Goal: Task Accomplishment & Management: Use online tool/utility

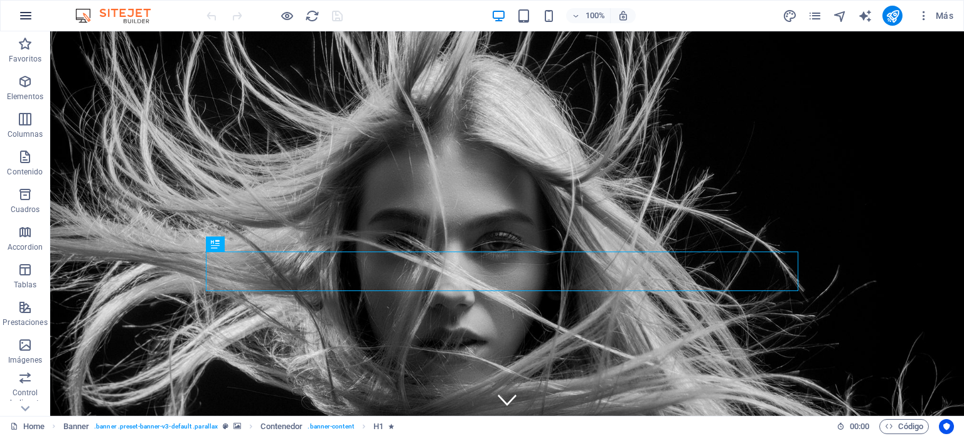
click at [11, 14] on button "button" at bounding box center [26, 16] width 30 height 30
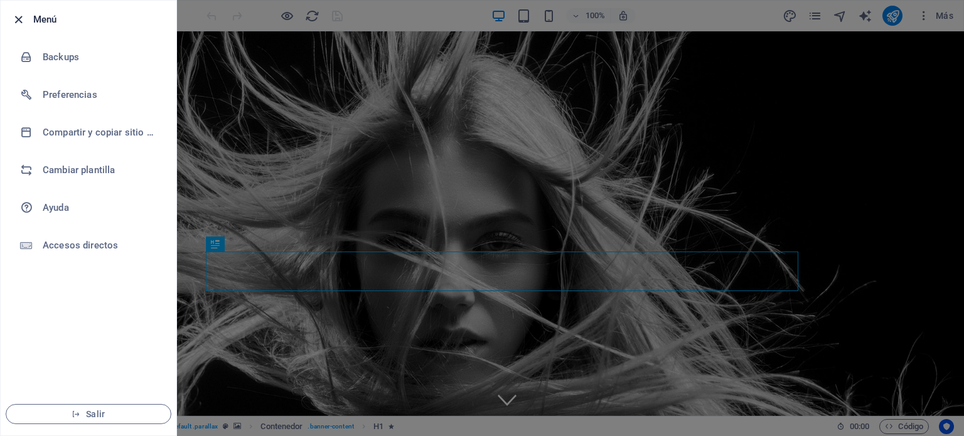
click at [15, 21] on icon "button" at bounding box center [18, 20] width 14 height 14
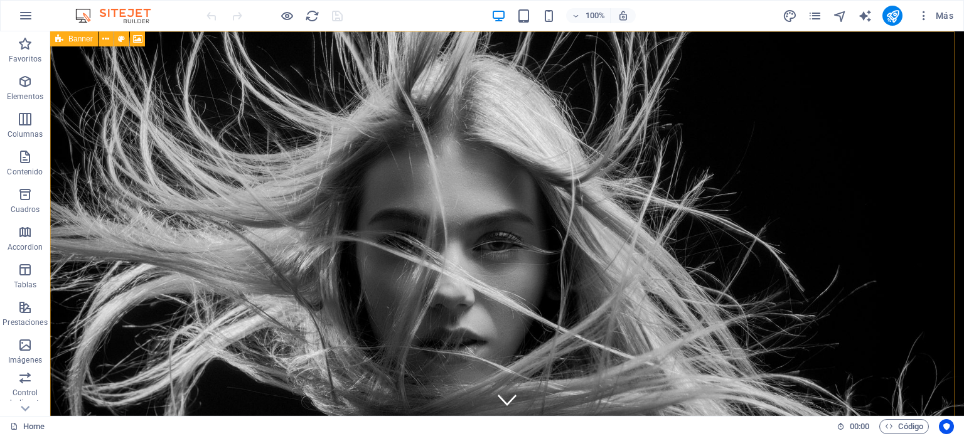
click at [57, 39] on icon at bounding box center [59, 38] width 8 height 15
click at [107, 35] on icon at bounding box center [105, 39] width 7 height 13
click at [159, 39] on icon at bounding box center [157, 39] width 7 height 13
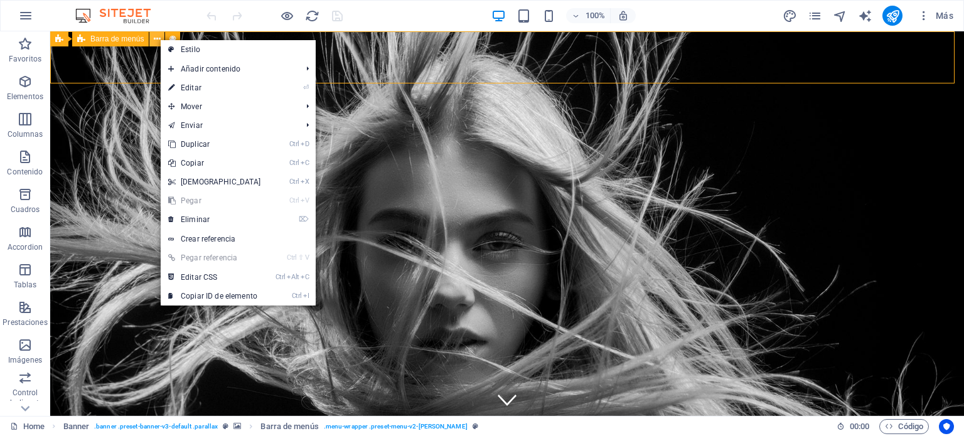
click at [154, 39] on icon at bounding box center [157, 39] width 7 height 13
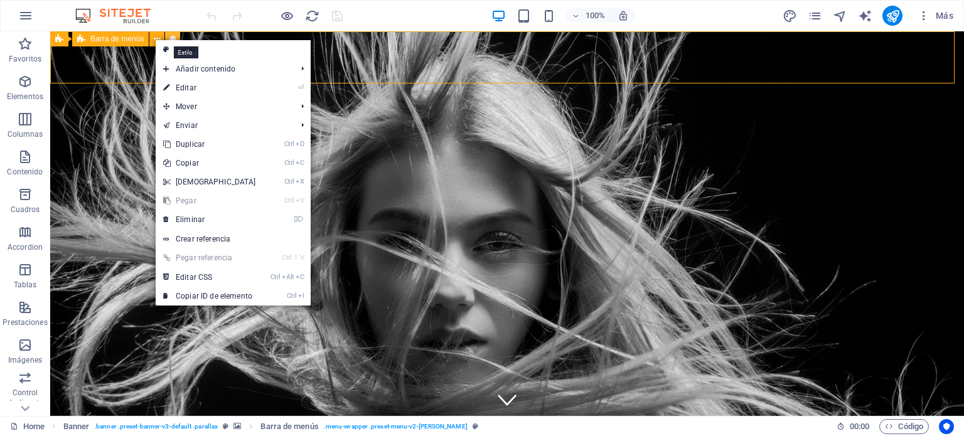
click at [173, 36] on button at bounding box center [172, 38] width 15 height 15
select select "rem"
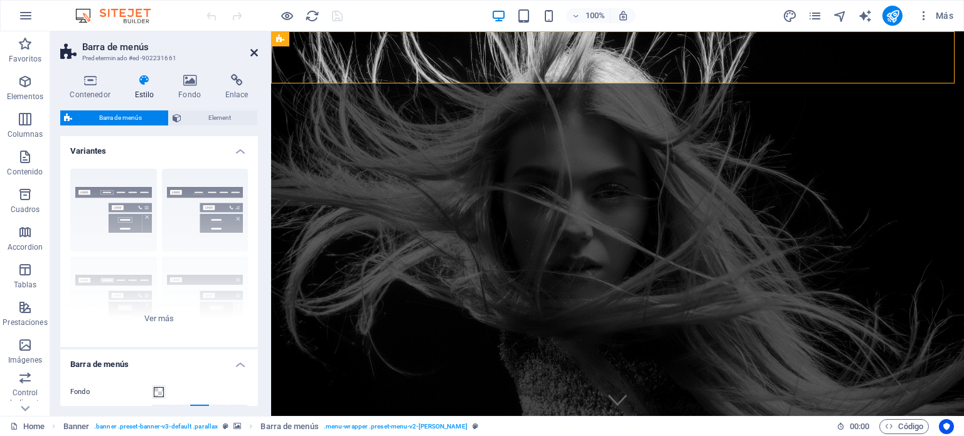
click at [254, 51] on icon at bounding box center [254, 53] width 8 height 10
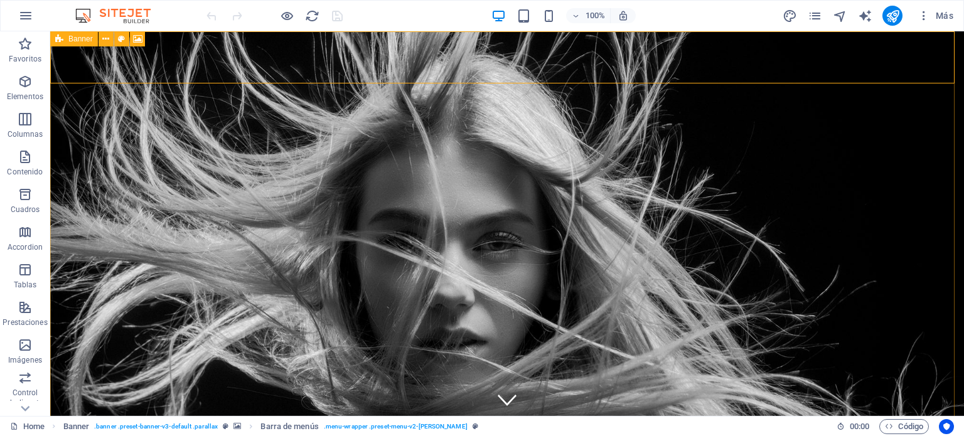
click at [60, 45] on icon at bounding box center [59, 38] width 8 height 15
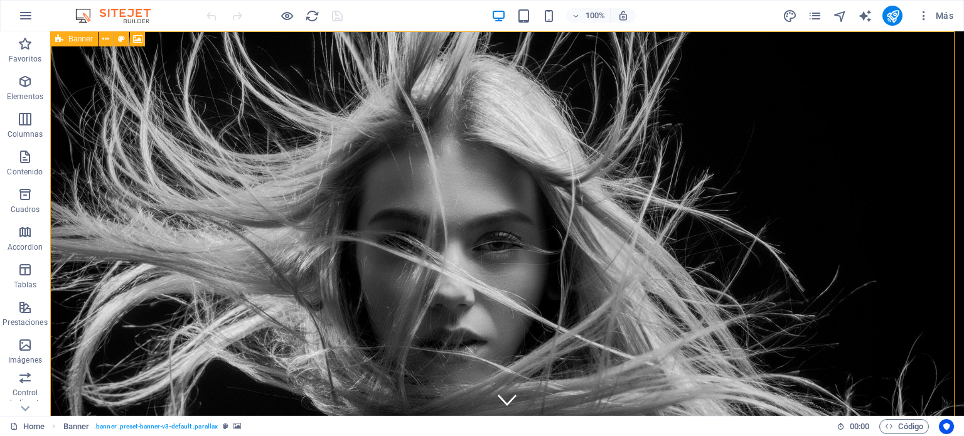
click at [60, 37] on icon at bounding box center [59, 38] width 8 height 15
click at [56, 40] on icon at bounding box center [59, 38] width 8 height 15
click at [54, 41] on div "Banner" at bounding box center [74, 38] width 48 height 15
click at [136, 36] on icon at bounding box center [137, 39] width 9 height 13
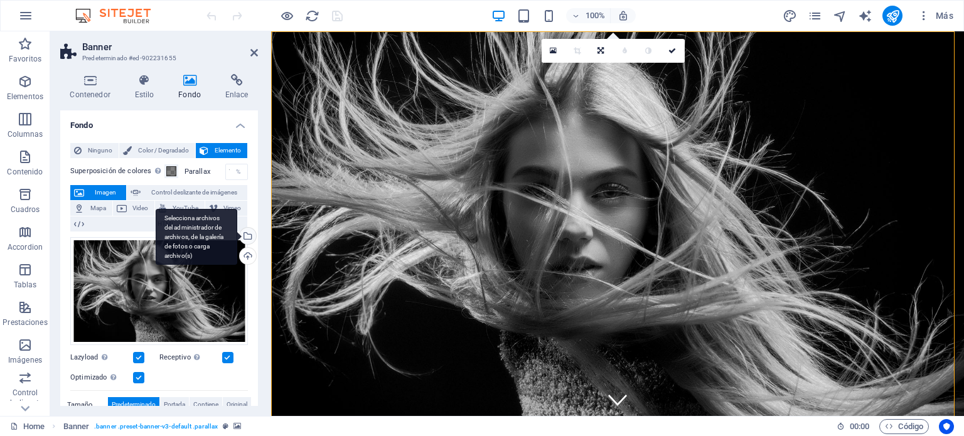
click at [247, 231] on div "Selecciona archivos del administrador de archivos, de la galería de fotos o car…" at bounding box center [246, 237] width 19 height 19
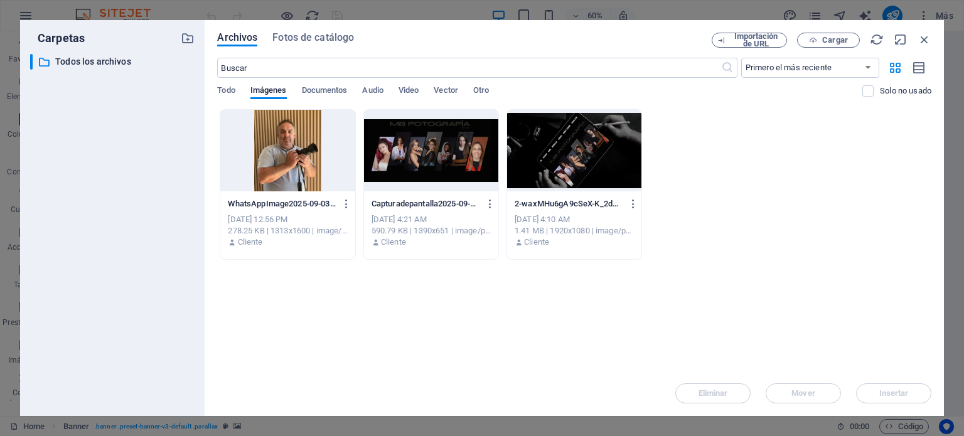
click at [612, 175] on div at bounding box center [574, 151] width 134 height 82
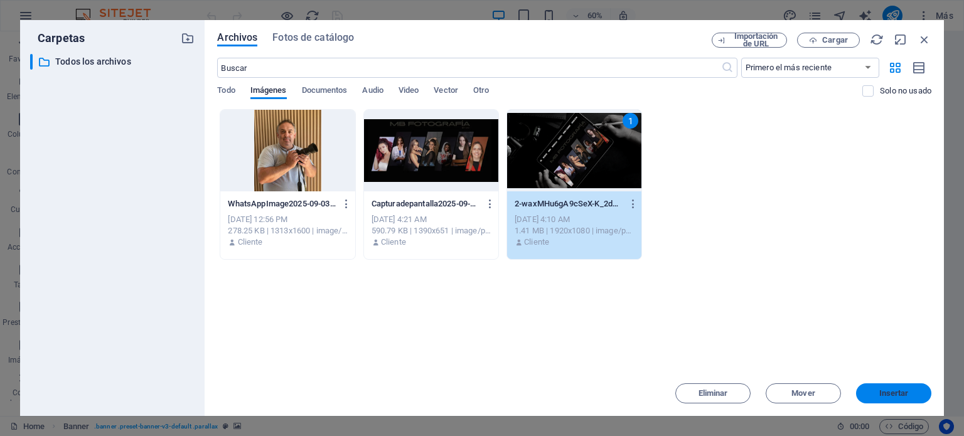
drag, startPoint x: 900, startPoint y: 385, endPoint x: 629, endPoint y: 354, distance: 272.9
click at [900, 385] on button "Insertar" at bounding box center [893, 393] width 75 height 20
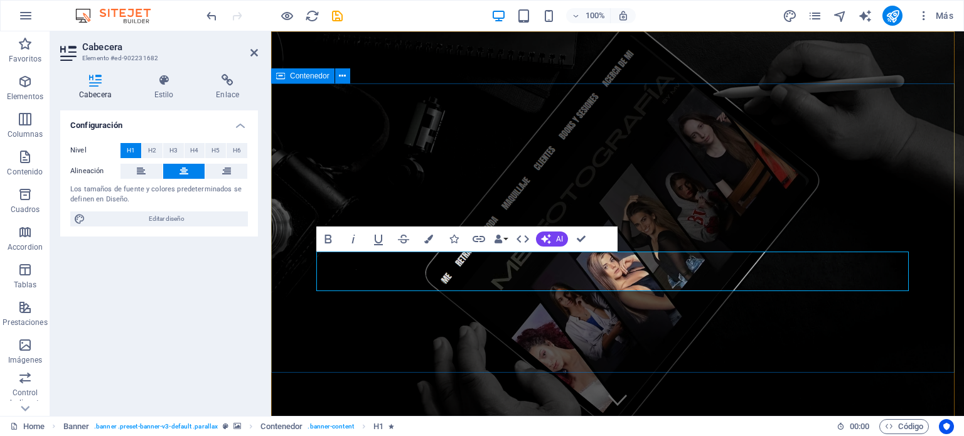
drag, startPoint x: 771, startPoint y: 165, endPoint x: 992, endPoint y: 163, distance: 221.5
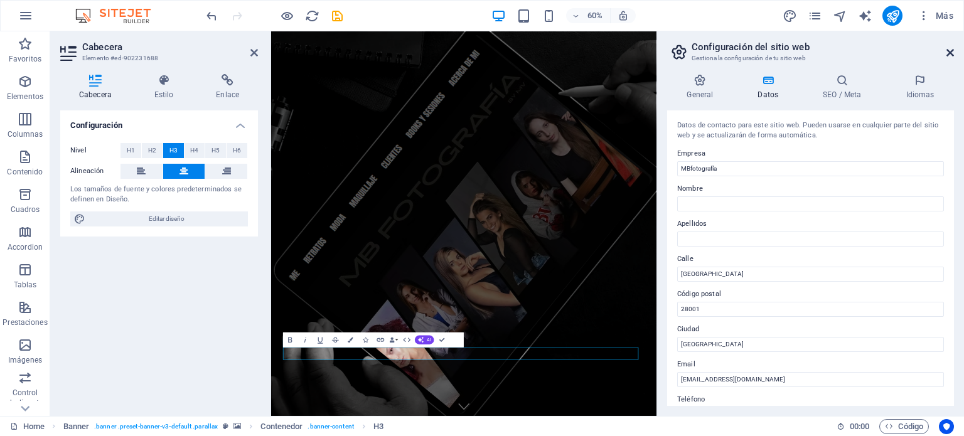
click at [951, 54] on icon at bounding box center [950, 53] width 8 height 10
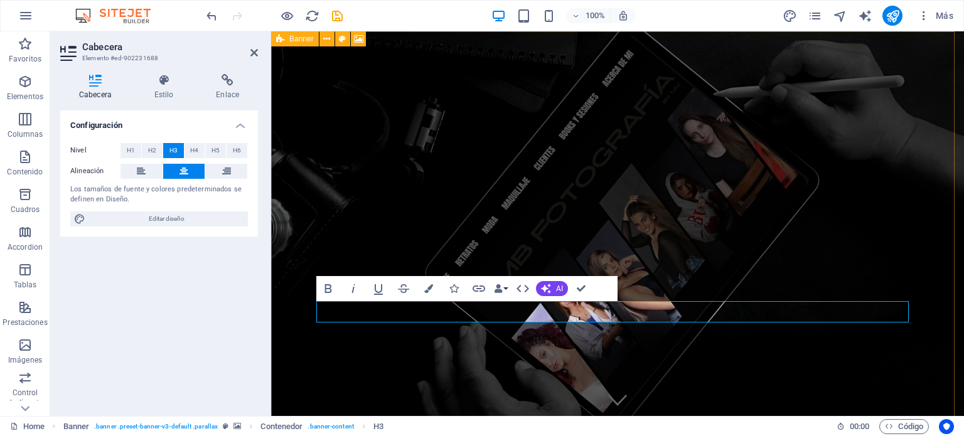
click at [284, 40] on div "Banner" at bounding box center [295, 38] width 48 height 15
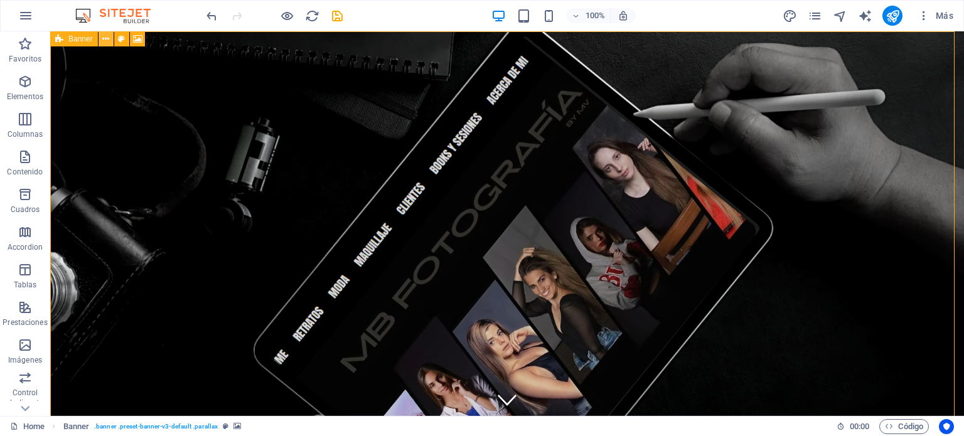
click at [110, 38] on button at bounding box center [106, 38] width 15 height 15
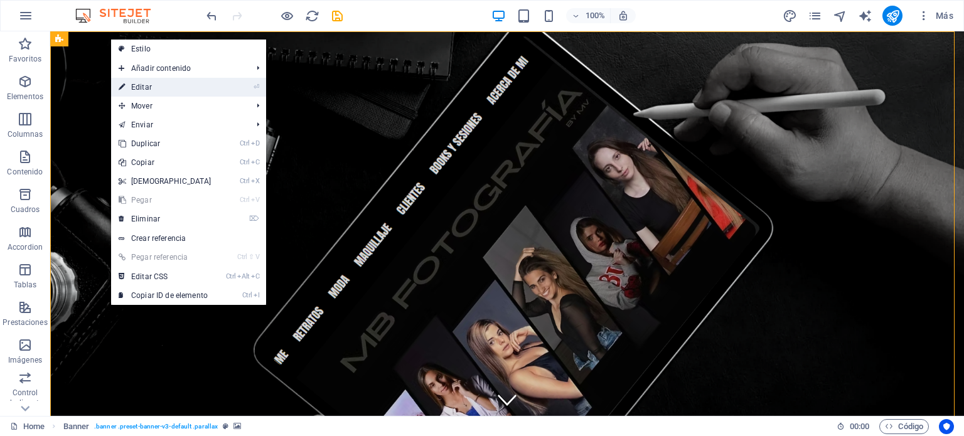
click at [151, 85] on link "⏎ Editar" at bounding box center [165, 87] width 108 height 19
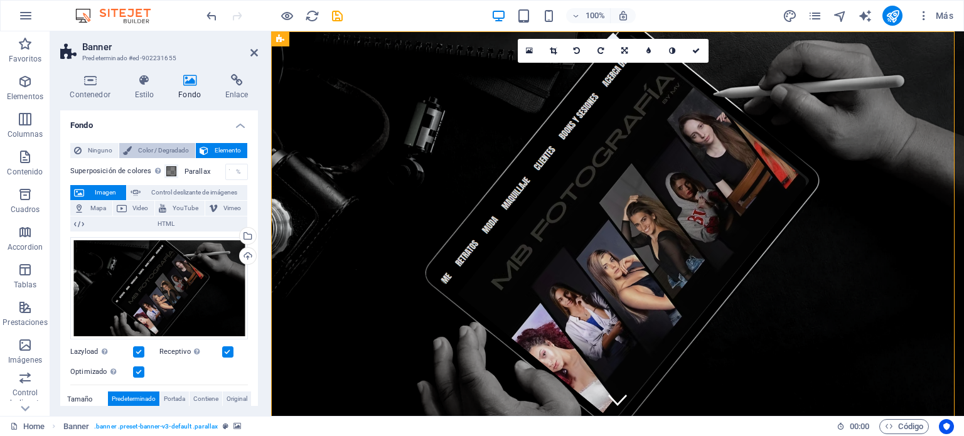
click at [147, 145] on span "Color / Degradado" at bounding box center [164, 150] width 56 height 15
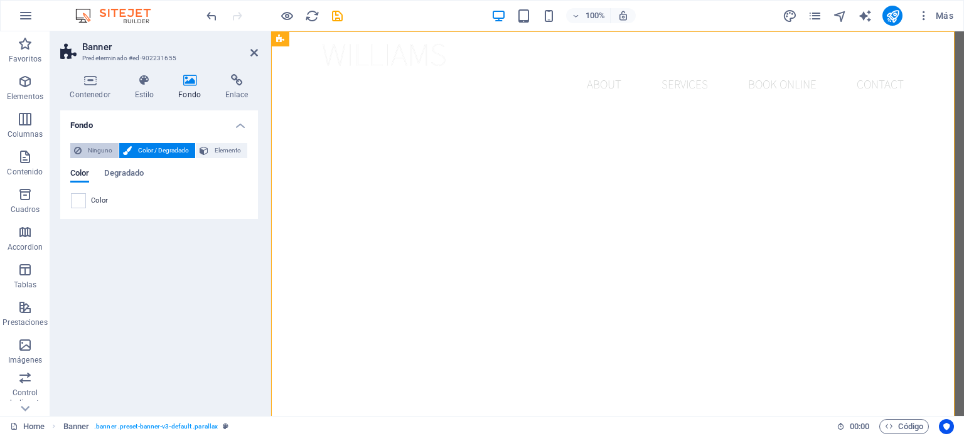
click at [104, 145] on span "Ninguno" at bounding box center [99, 150] width 29 height 15
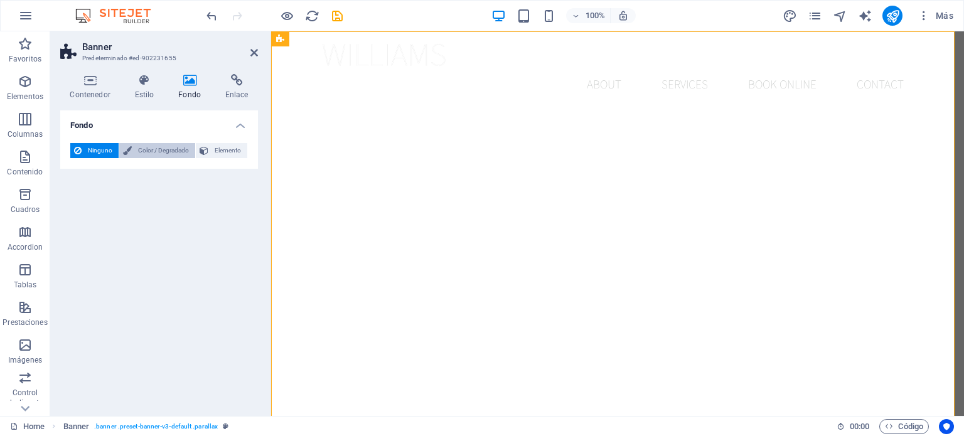
click at [169, 151] on span "Color / Degradado" at bounding box center [164, 150] width 56 height 15
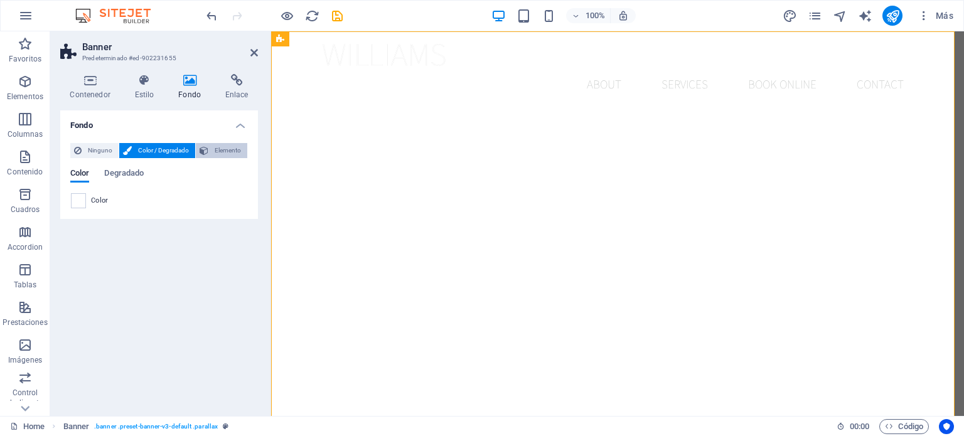
click at [216, 151] on span "Elemento" at bounding box center [227, 150] width 31 height 15
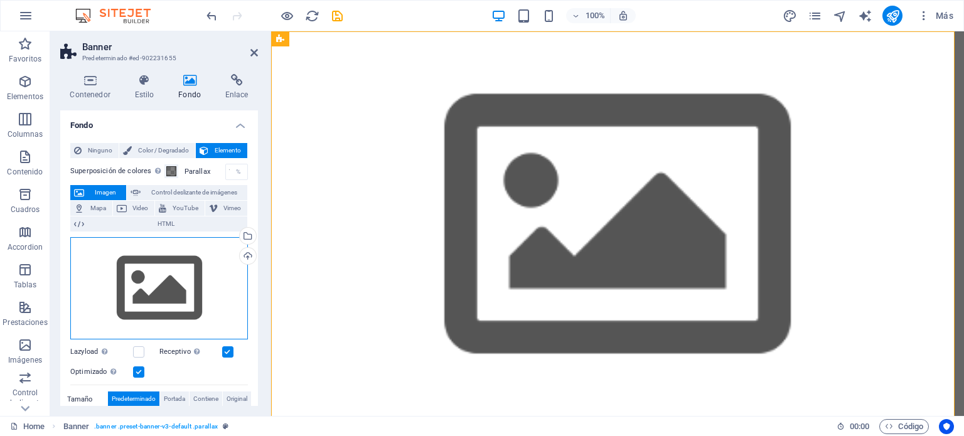
click at [216, 262] on div "Arrastra archivos aquí, haz clic para escoger archivos o selecciona archivos de…" at bounding box center [159, 288] width 178 height 103
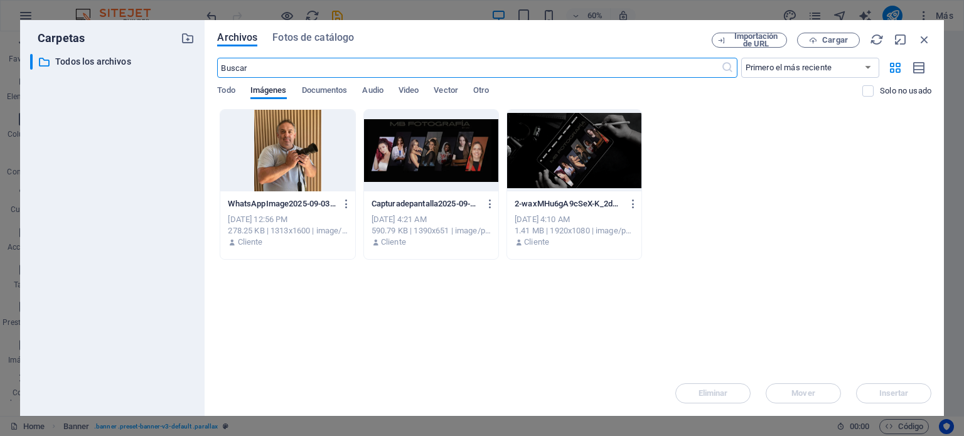
click at [571, 147] on div at bounding box center [574, 151] width 134 height 82
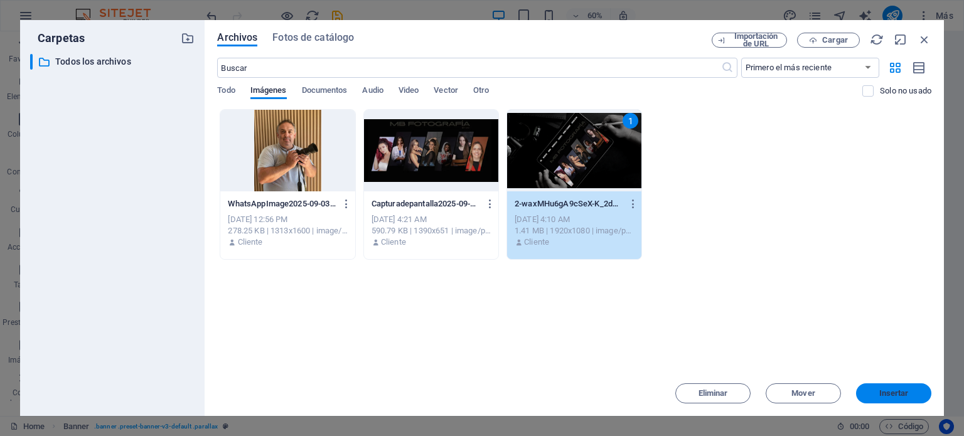
click at [894, 397] on span "Insertar" at bounding box center [893, 394] width 29 height 8
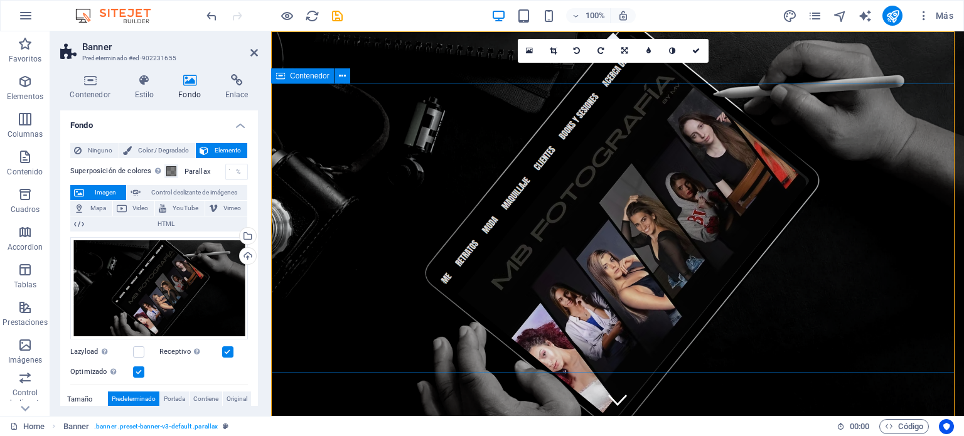
click at [301, 77] on span "Contenedor" at bounding box center [310, 76] width 40 height 8
click at [346, 76] on button at bounding box center [342, 75] width 15 height 15
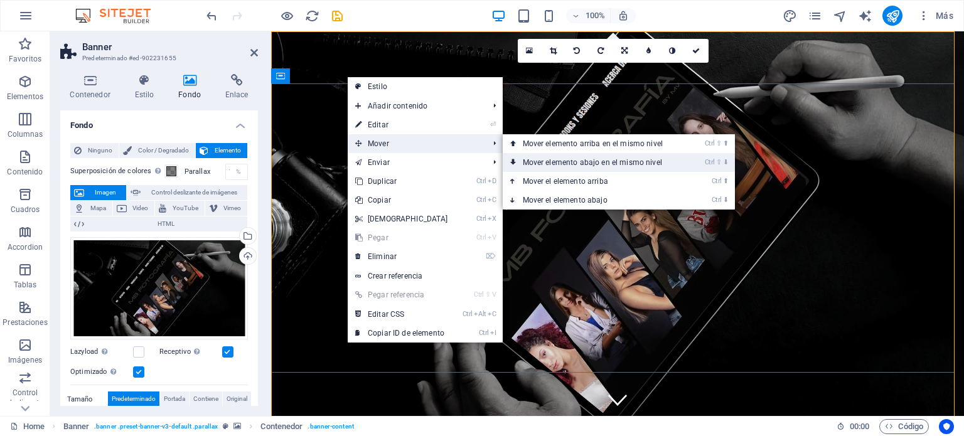
click at [567, 164] on link "Ctrl ⇧ ⬇ Mover elemento abajo en el mismo nivel" at bounding box center [595, 162] width 185 height 19
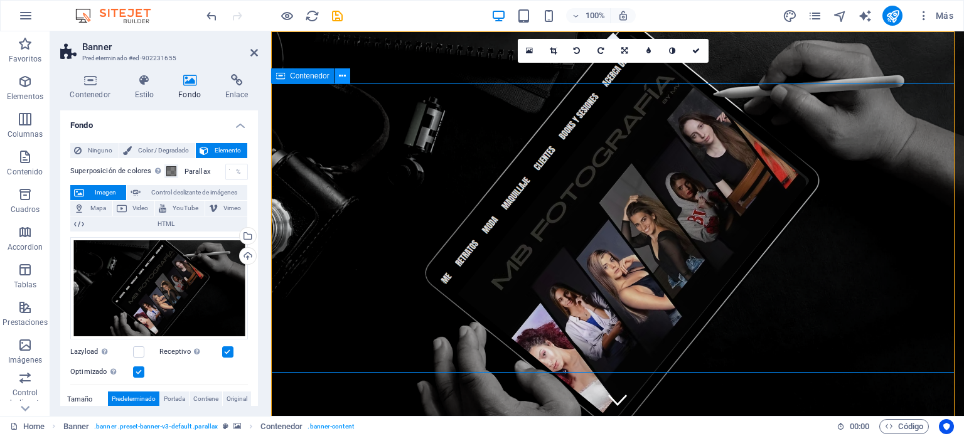
click at [339, 74] on icon at bounding box center [342, 76] width 7 height 13
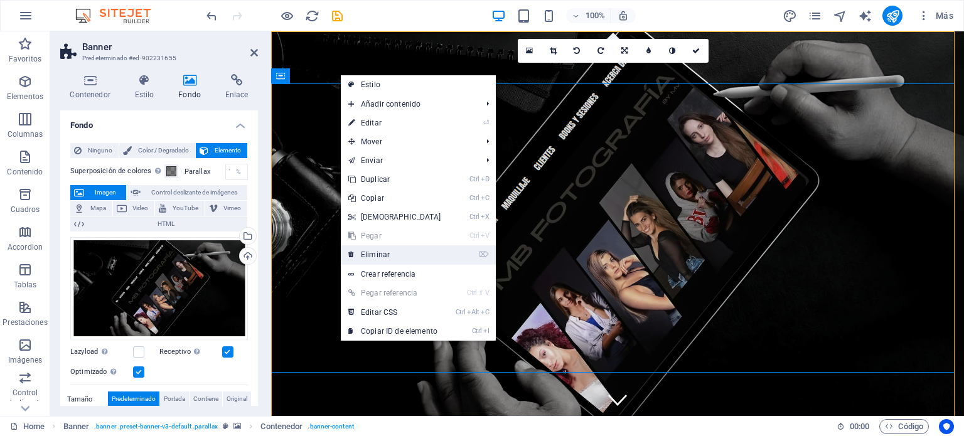
click at [389, 253] on link "⌦ Eliminar" at bounding box center [395, 254] width 108 height 19
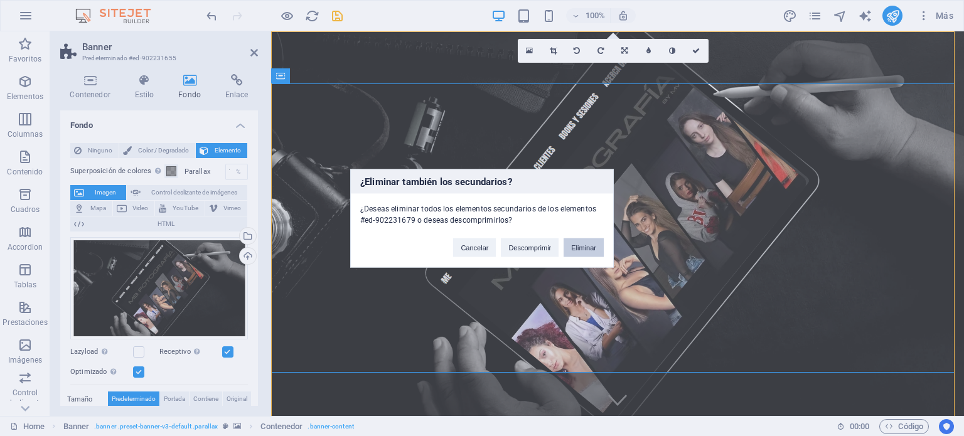
click at [586, 245] on button "Eliminar" at bounding box center [583, 247] width 40 height 19
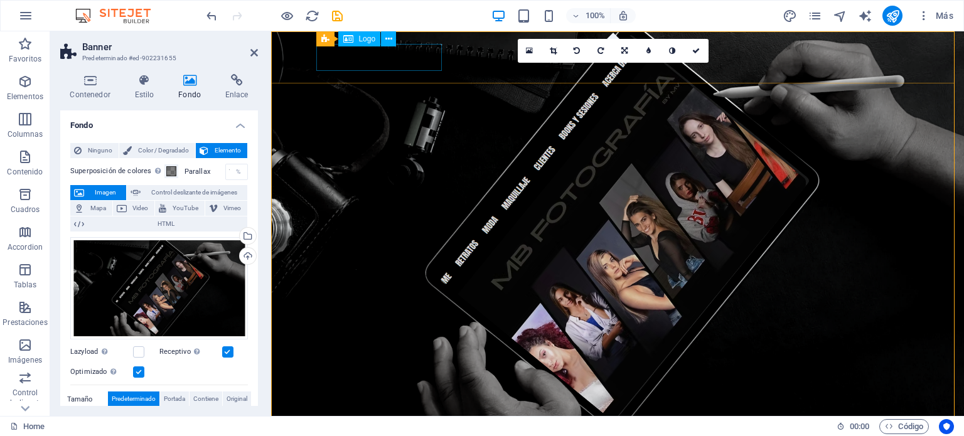
click at [374, 427] on div at bounding box center [617, 440] width 592 height 27
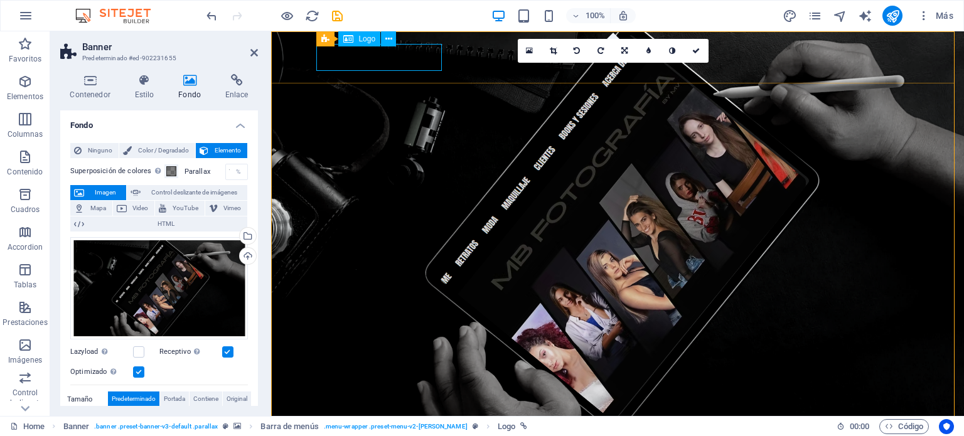
click at [358, 40] on span "Logo" at bounding box center [366, 39] width 17 height 8
click at [388, 38] on icon at bounding box center [388, 39] width 7 height 13
click at [474, 145] on figure at bounding box center [617, 223] width 693 height 385
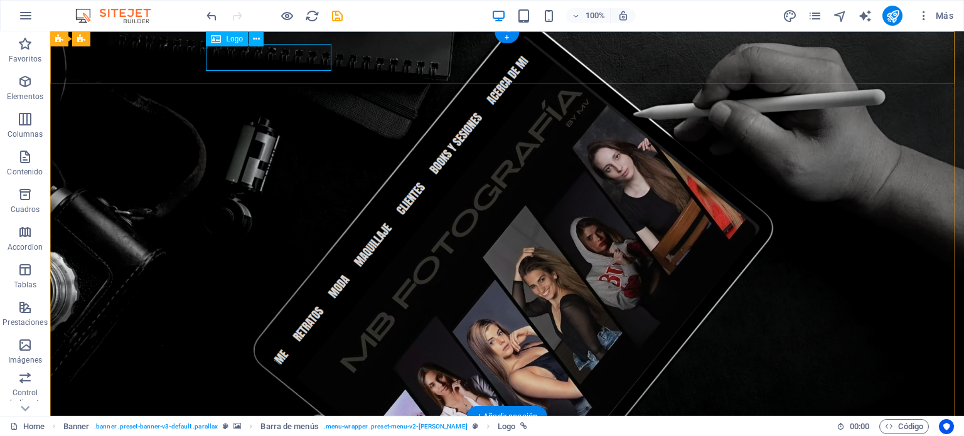
click at [220, 40] on icon at bounding box center [216, 38] width 10 height 15
click at [215, 39] on icon at bounding box center [216, 38] width 10 height 15
select select "px"
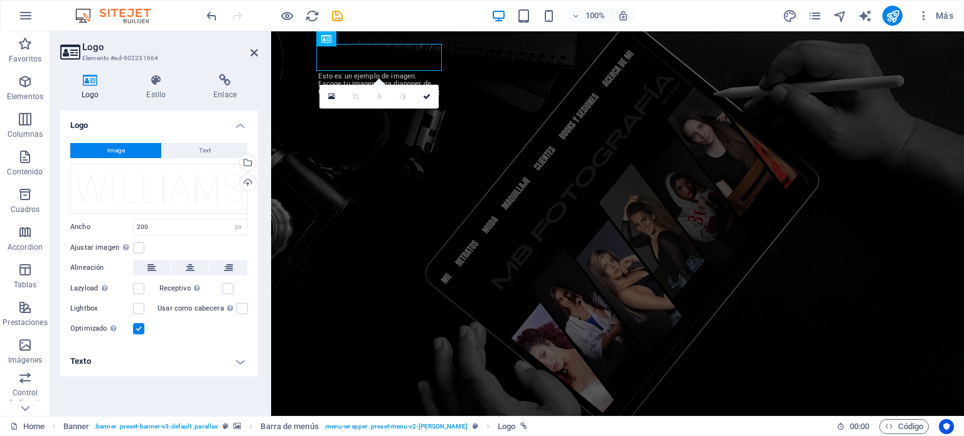
click at [215, 39] on header "Logo Elemento #ed-902231664" at bounding box center [159, 47] width 198 height 33
click at [326, 97] on link at bounding box center [331, 97] width 24 height 24
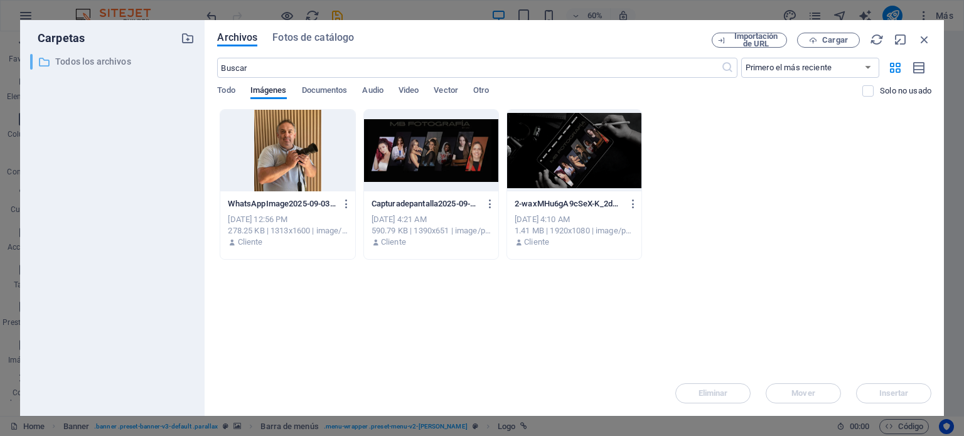
click at [105, 60] on p "Todos los archivos" at bounding box center [113, 62] width 117 height 14
click at [829, 38] on span "Cargar" at bounding box center [835, 40] width 26 height 8
click at [816, 40] on icon "button" at bounding box center [813, 40] width 8 height 8
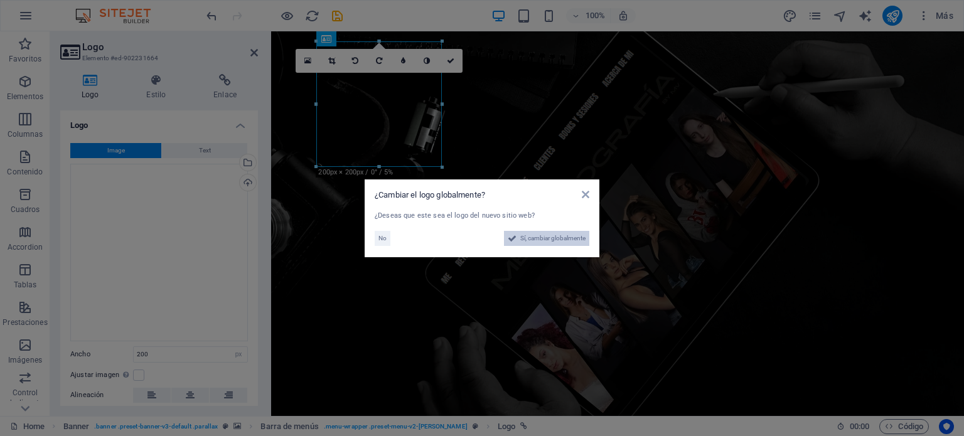
click at [546, 233] on span "Sí, cambiar globalmente" at bounding box center [552, 238] width 65 height 15
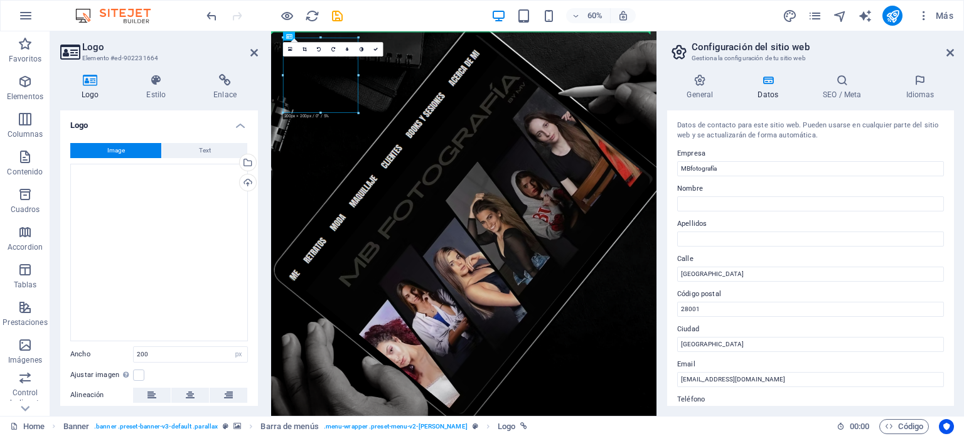
drag, startPoint x: 346, startPoint y: 136, endPoint x: 558, endPoint y: 129, distance: 212.8
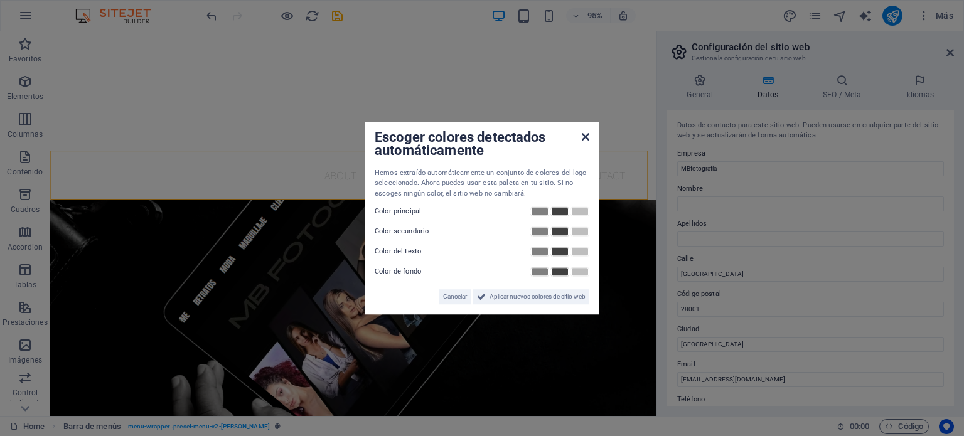
click at [589, 137] on div "Escoger colores detectados automáticamente Hemos extraído automáticamente un co…" at bounding box center [482, 218] width 235 height 193
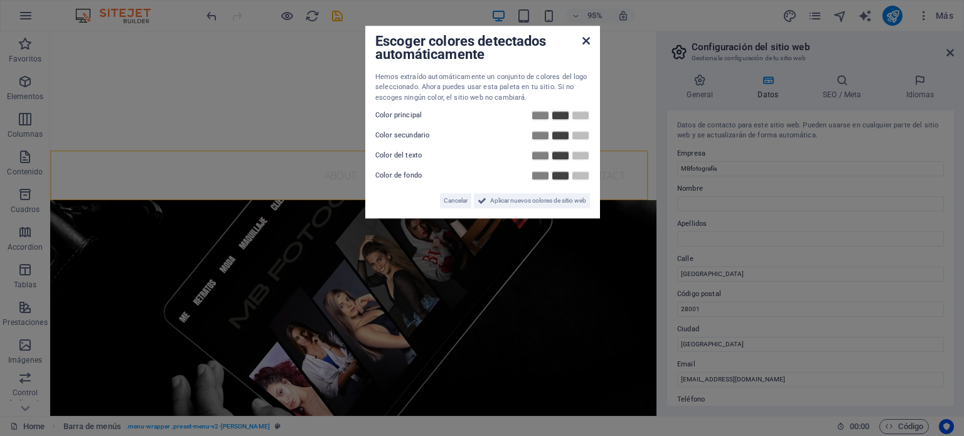
click at [584, 137] on div "Escoger colores detectados automáticamente Hemos extraído automáticamente un co…" at bounding box center [482, 122] width 235 height 193
click at [589, 41] on icon at bounding box center [586, 41] width 8 height 10
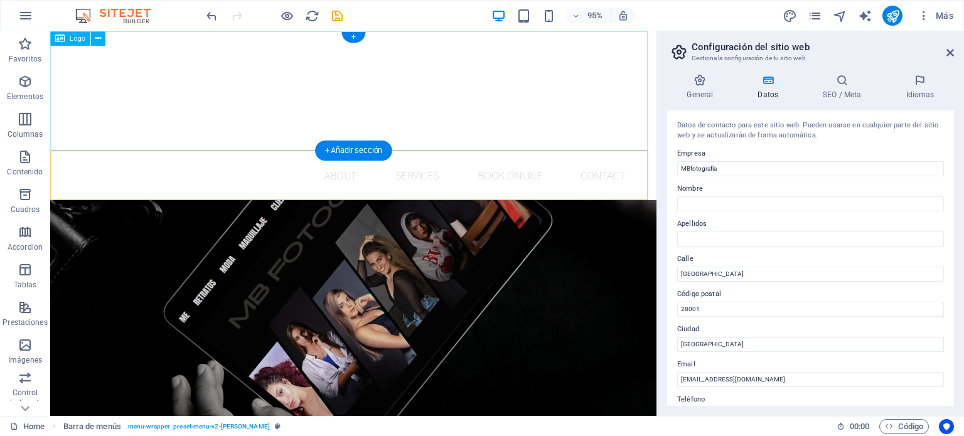
click at [616, 102] on div at bounding box center [369, 93] width 638 height 125
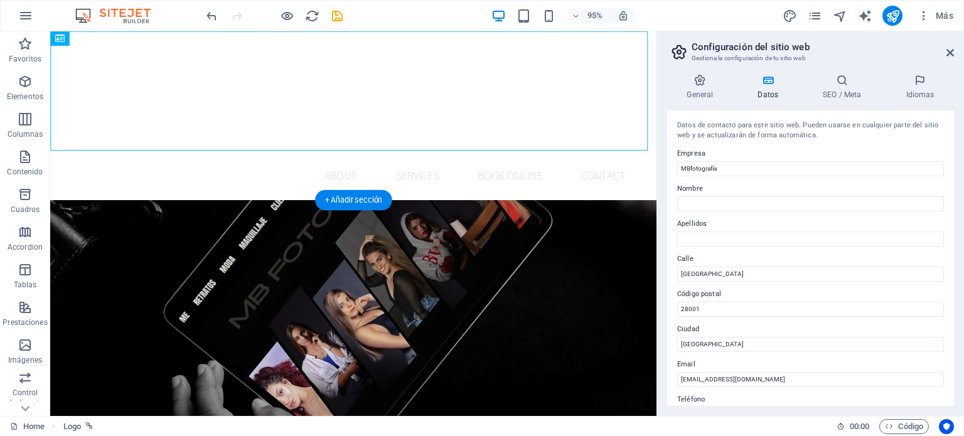
click at [521, 287] on figure at bounding box center [369, 411] width 638 height 405
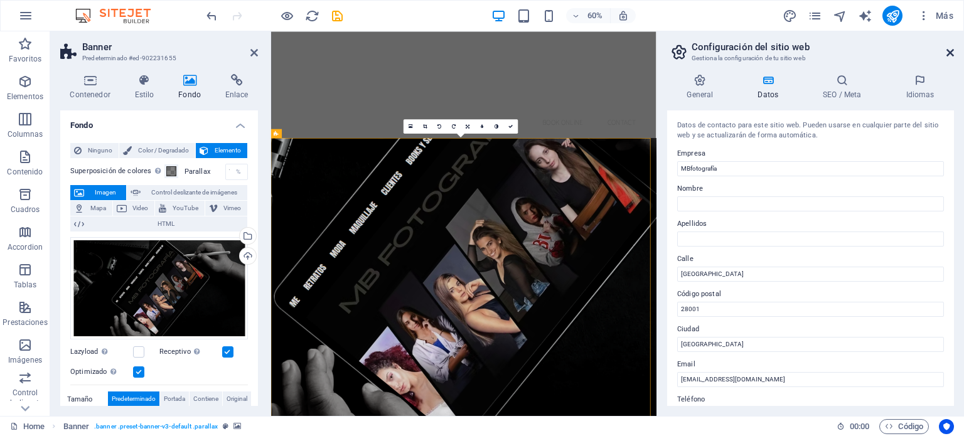
click at [949, 53] on icon at bounding box center [950, 53] width 8 height 10
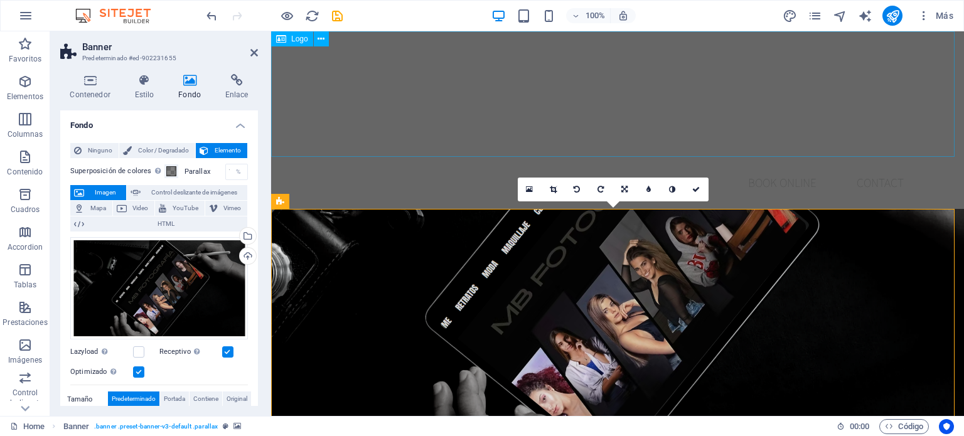
click at [398, 137] on div at bounding box center [617, 93] width 693 height 125
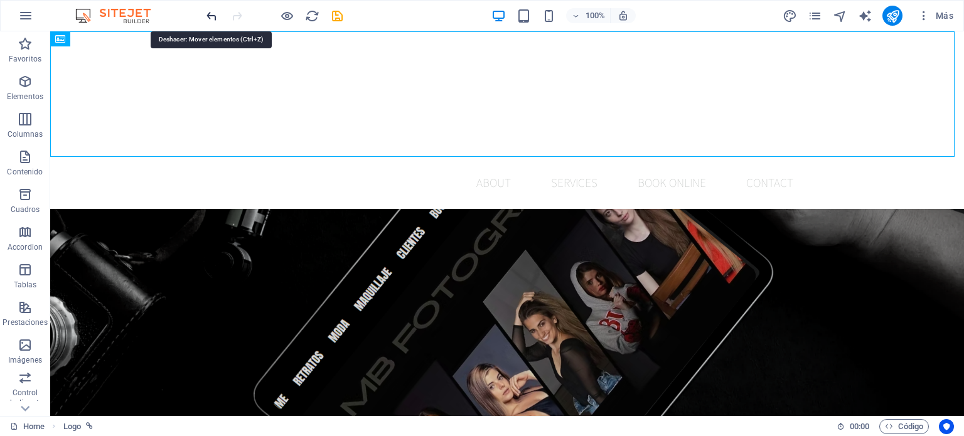
click at [206, 15] on icon "undo" at bounding box center [212, 16] width 14 height 14
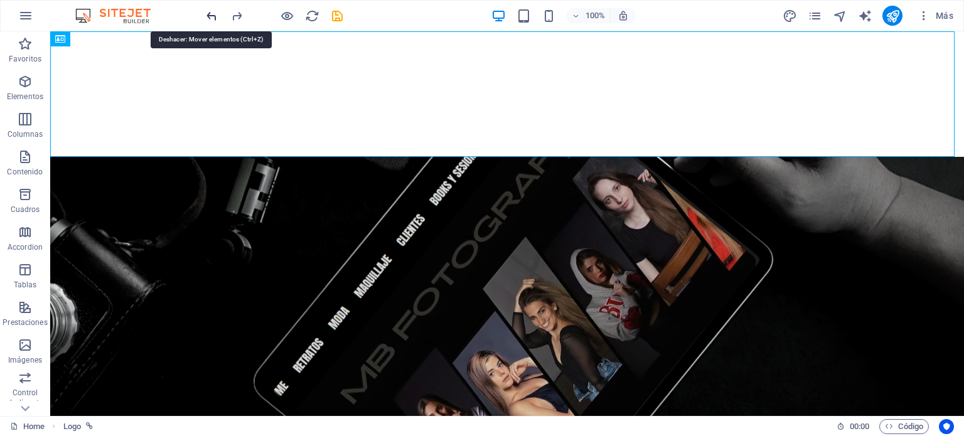
click at [206, 12] on icon "undo" at bounding box center [212, 16] width 14 height 14
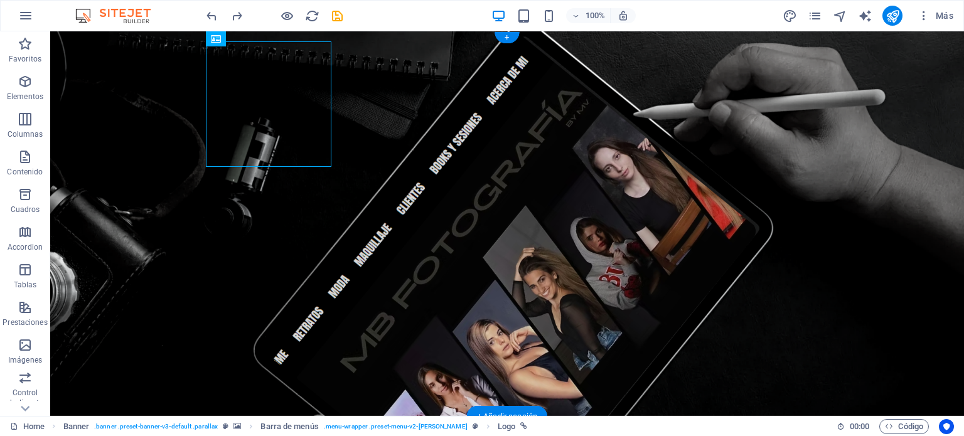
click at [909, 228] on figure at bounding box center [507, 223] width 914 height 385
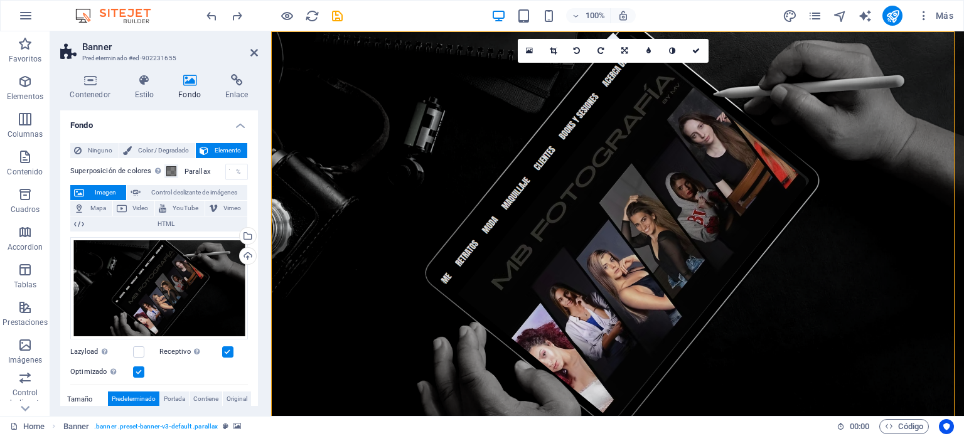
click at [509, 13] on div "100%" at bounding box center [563, 16] width 145 height 20
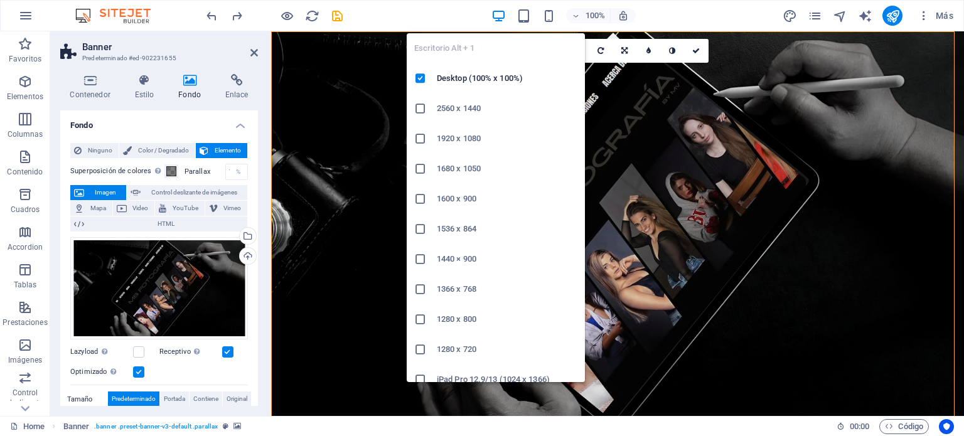
click at [502, 23] on body "MBfotografía Home Favoritos Elementos Columnas Contenido Cuadros Accordion Tabl…" at bounding box center [482, 218] width 964 height 436
click at [502, 23] on div "Escritorio Alt + 1 Desktop (100% x 100%) 2560 x 1440 1920 x 1080 1680 x [PHONE_…" at bounding box center [496, 202] width 178 height 359
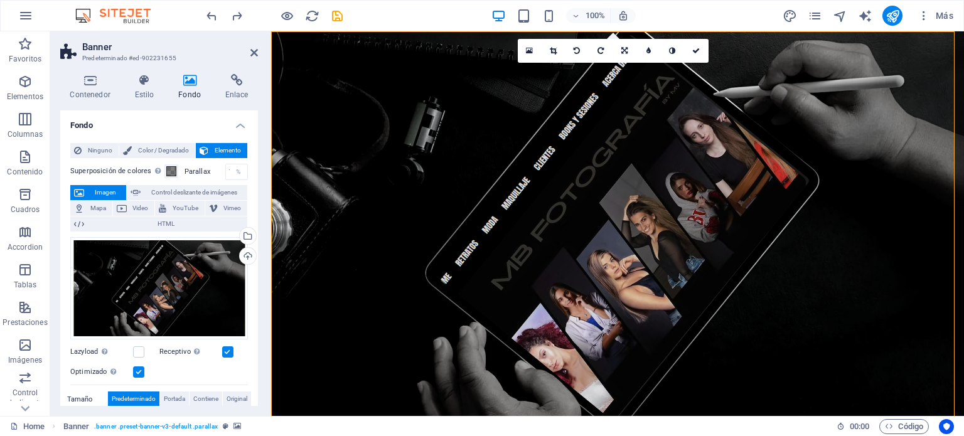
click at [784, 265] on figure at bounding box center [617, 223] width 693 height 385
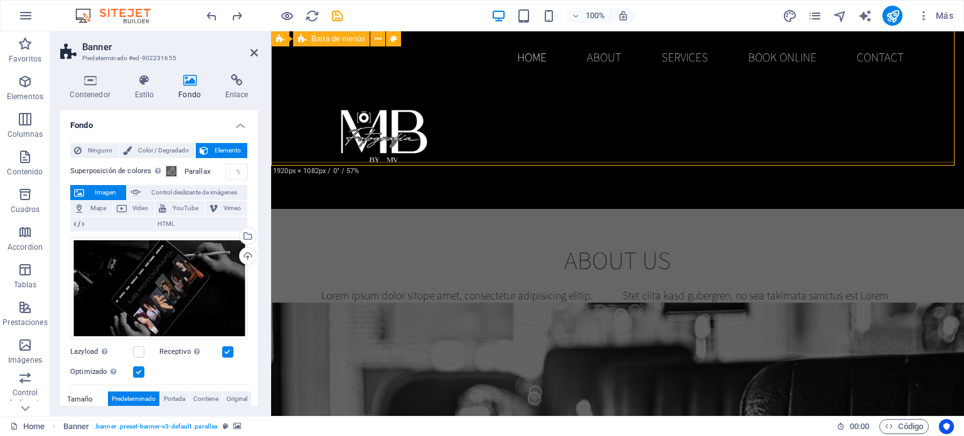
scroll to position [251, 0]
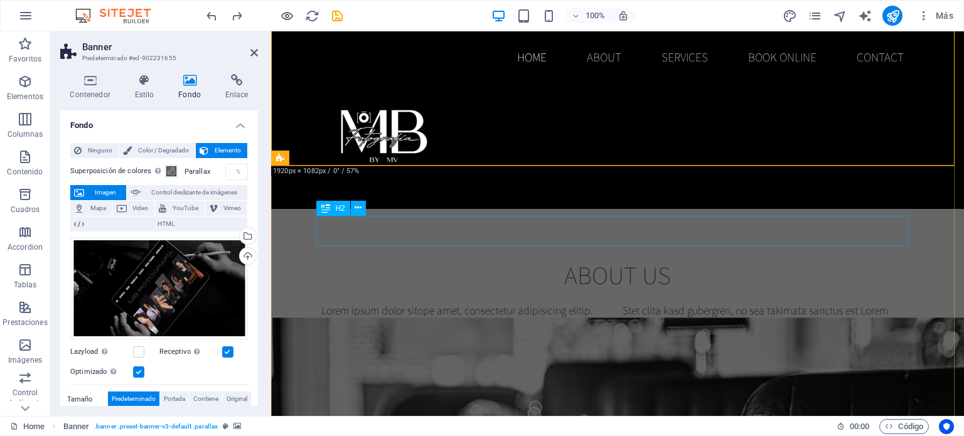
click at [610, 260] on div "About us" at bounding box center [617, 275] width 592 height 30
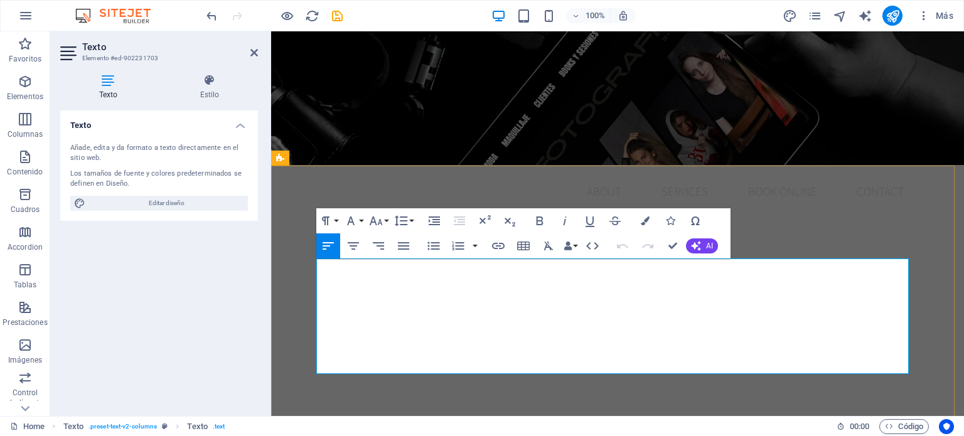
drag, startPoint x: 317, startPoint y: 268, endPoint x: 730, endPoint y: 366, distance: 424.9
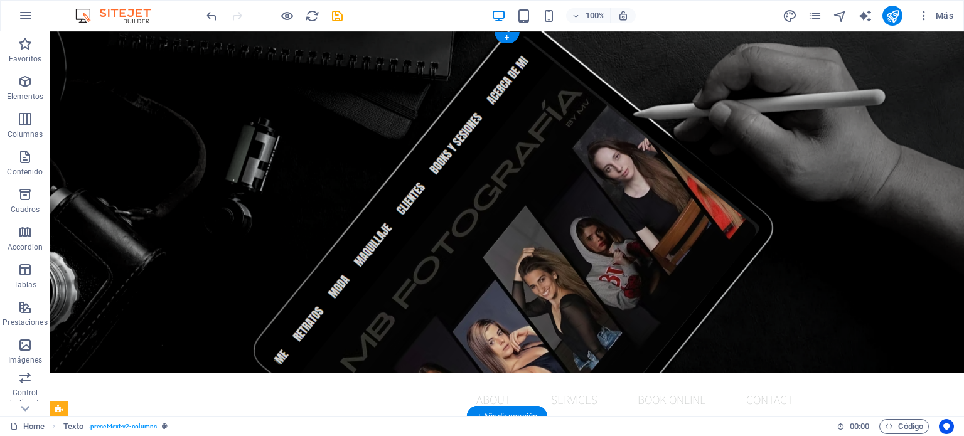
scroll to position [0, 0]
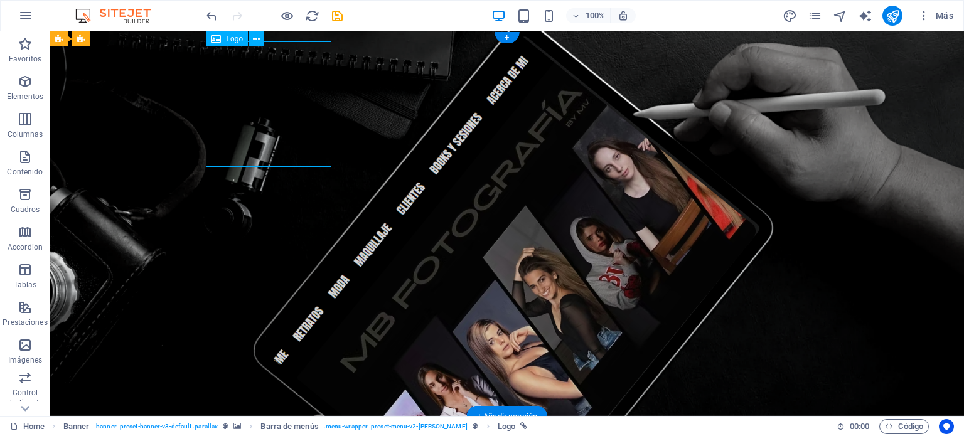
drag, startPoint x: 279, startPoint y: 88, endPoint x: 223, endPoint y: 90, distance: 55.9
drag, startPoint x: 248, startPoint y: 90, endPoint x: 163, endPoint y: 92, distance: 85.4
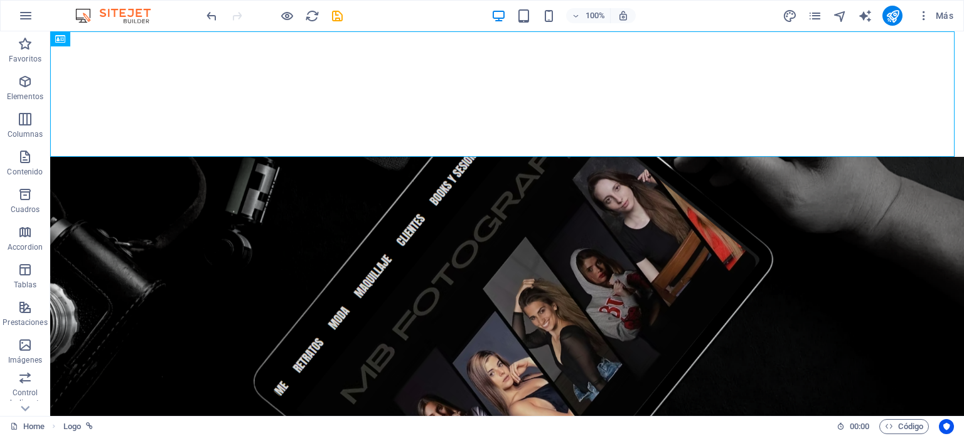
click at [218, 11] on div at bounding box center [274, 16] width 141 height 20
click at [210, 17] on icon "undo" at bounding box center [212, 16] width 14 height 14
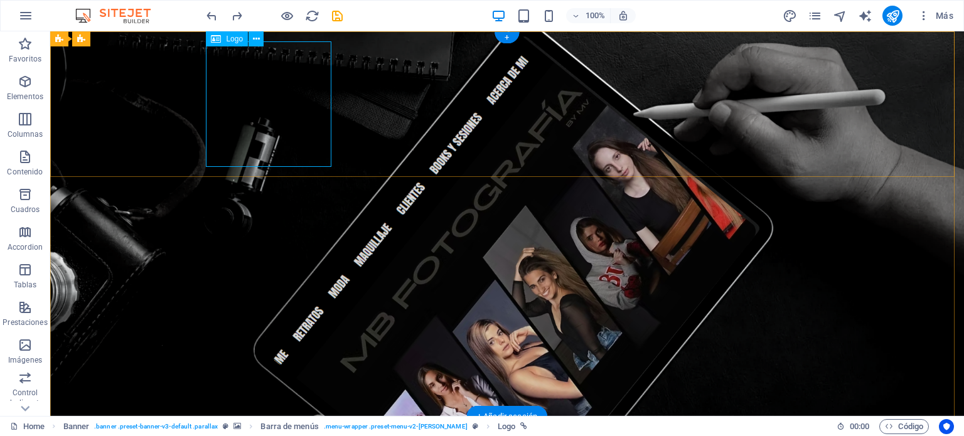
click at [256, 40] on icon at bounding box center [256, 39] width 7 height 13
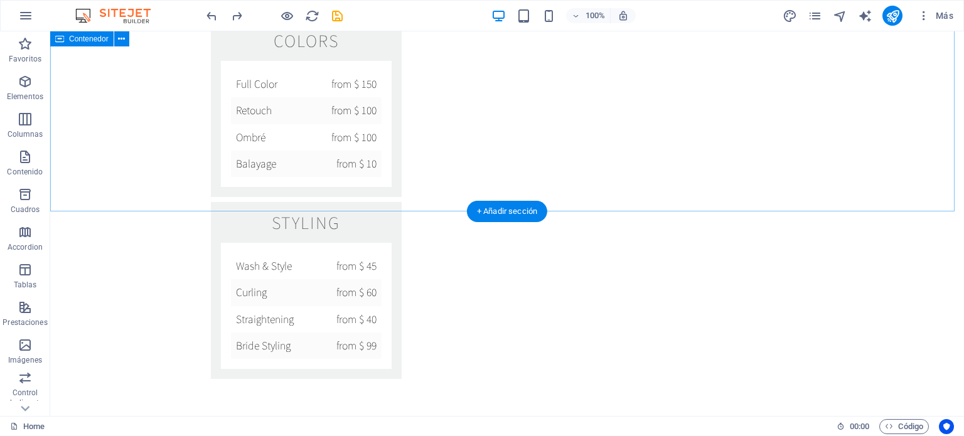
scroll to position [1820, 0]
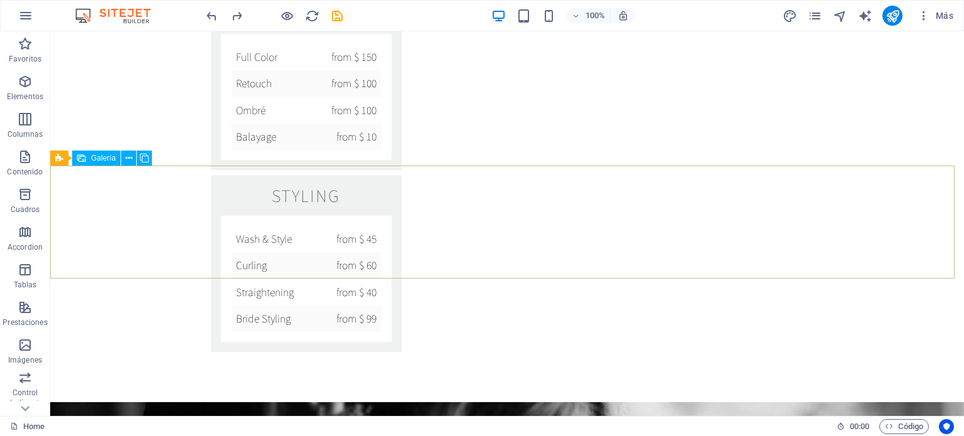
click at [105, 157] on span "Galería" at bounding box center [103, 158] width 24 height 8
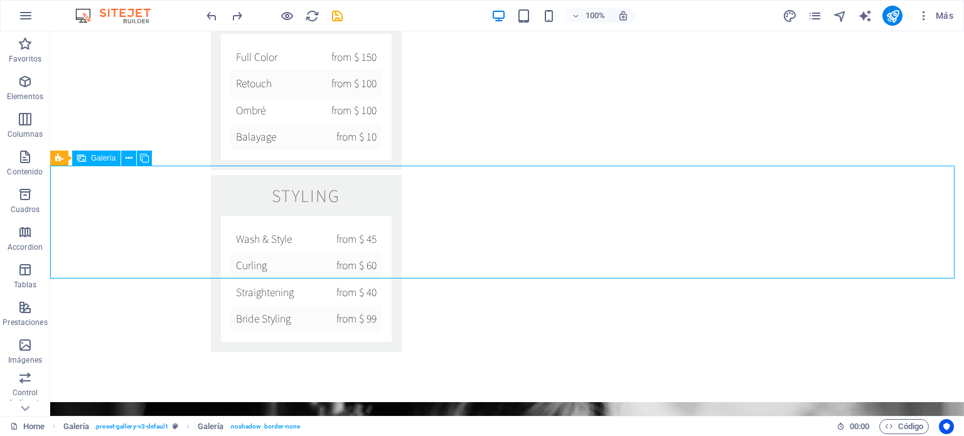
click at [107, 154] on span "Galería" at bounding box center [103, 158] width 24 height 8
click at [63, 157] on icon at bounding box center [59, 158] width 8 height 15
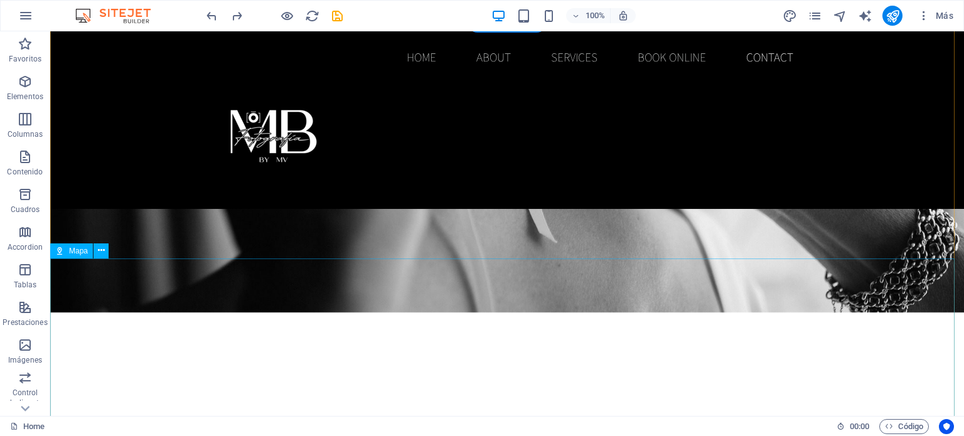
scroll to position [2071, 0]
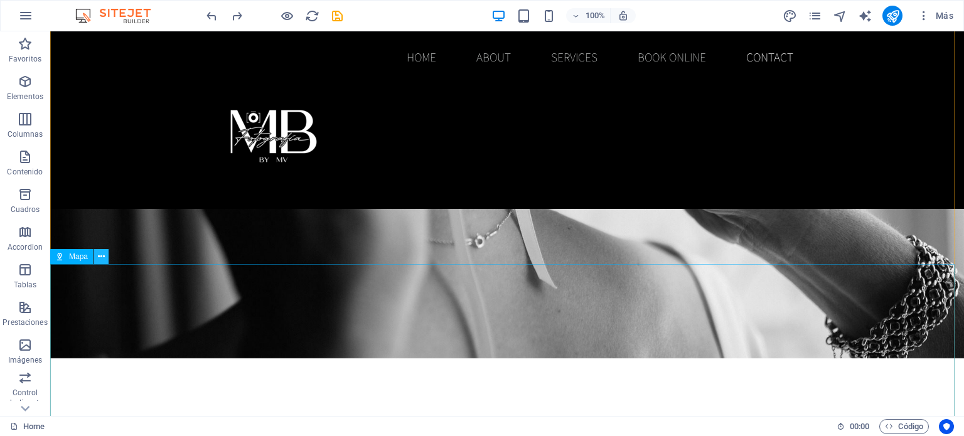
click at [100, 253] on icon at bounding box center [101, 256] width 7 height 13
click at [99, 252] on icon at bounding box center [101, 256] width 7 height 13
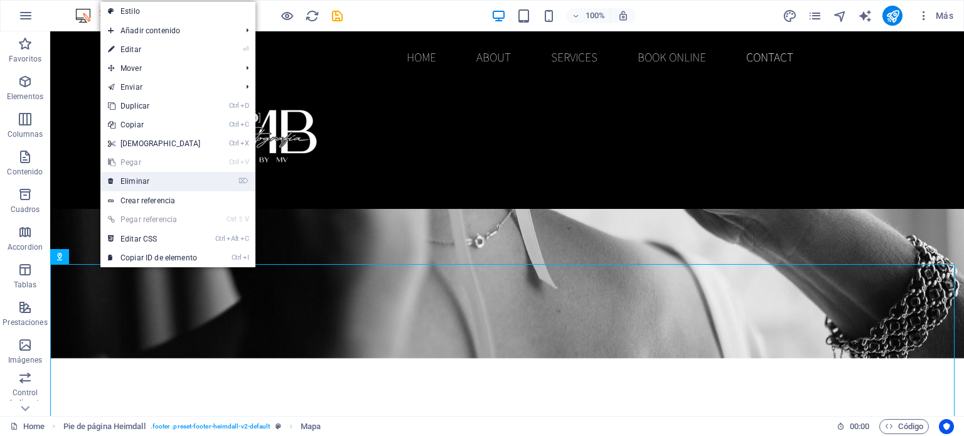
click at [163, 180] on link "⌦ Eliminar" at bounding box center [154, 181] width 108 height 19
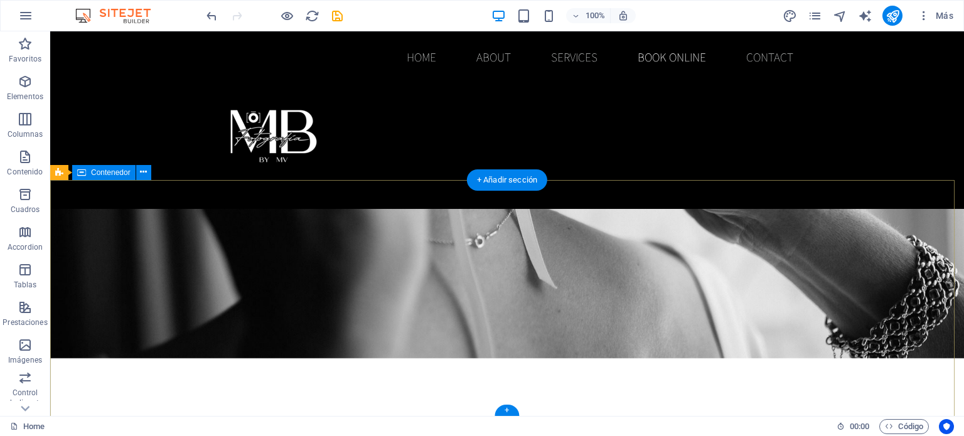
scroll to position [1918, 0]
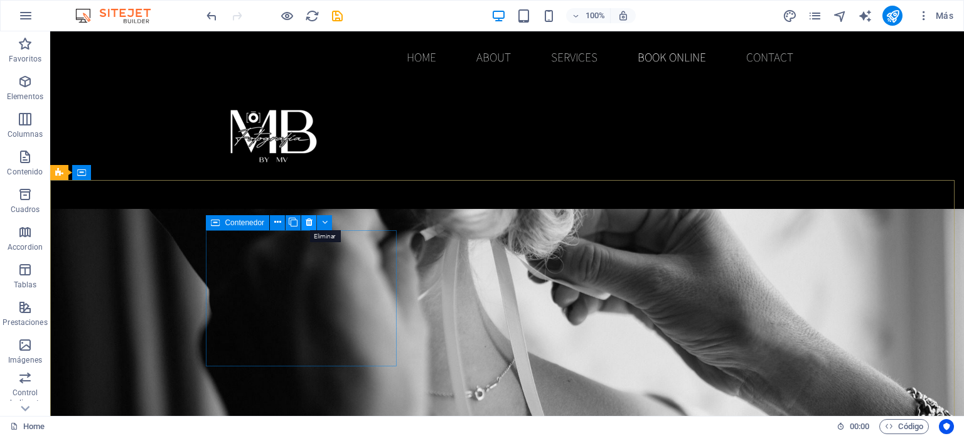
drag, startPoint x: 304, startPoint y: 220, endPoint x: 252, endPoint y: 187, distance: 61.8
click at [304, 220] on button at bounding box center [308, 222] width 15 height 15
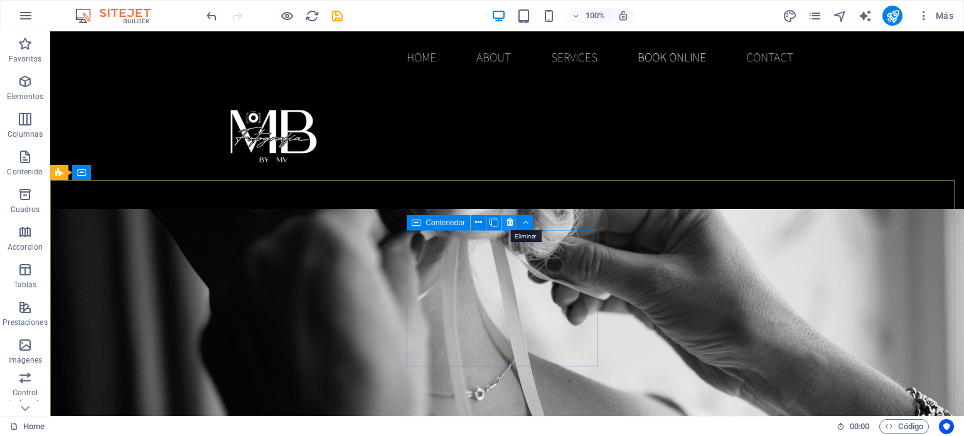
drag, startPoint x: 510, startPoint y: 222, endPoint x: 459, endPoint y: 191, distance: 59.7
click at [510, 222] on icon at bounding box center [509, 222] width 7 height 13
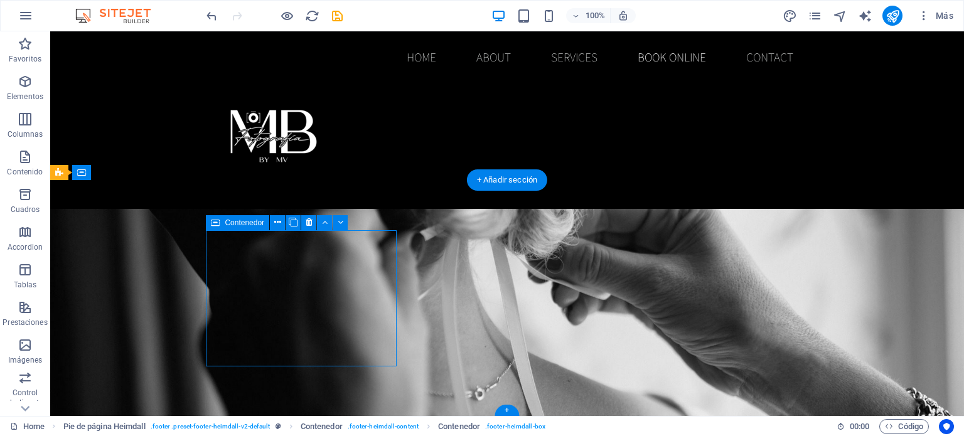
drag, startPoint x: 331, startPoint y: 240, endPoint x: 375, endPoint y: 240, distance: 44.6
click at [274, 220] on icon at bounding box center [277, 222] width 7 height 13
click at [274, 223] on icon at bounding box center [277, 222] width 7 height 13
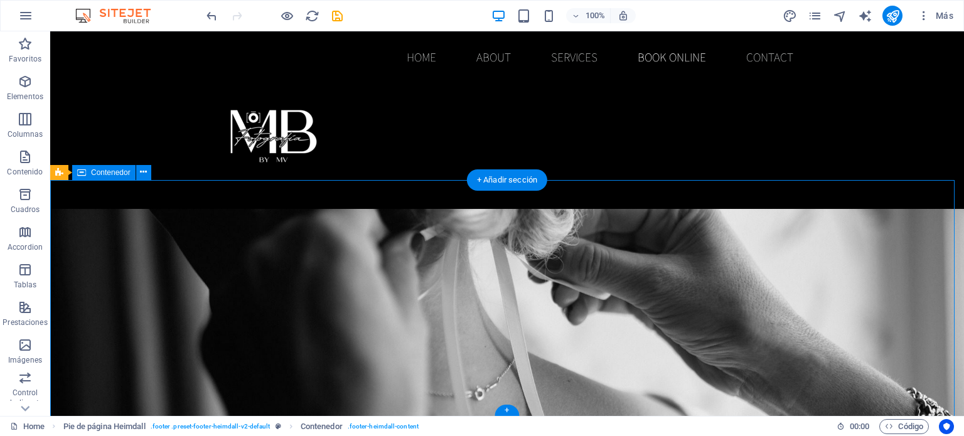
drag, startPoint x: 643, startPoint y: 315, endPoint x: 649, endPoint y: 311, distance: 7.7
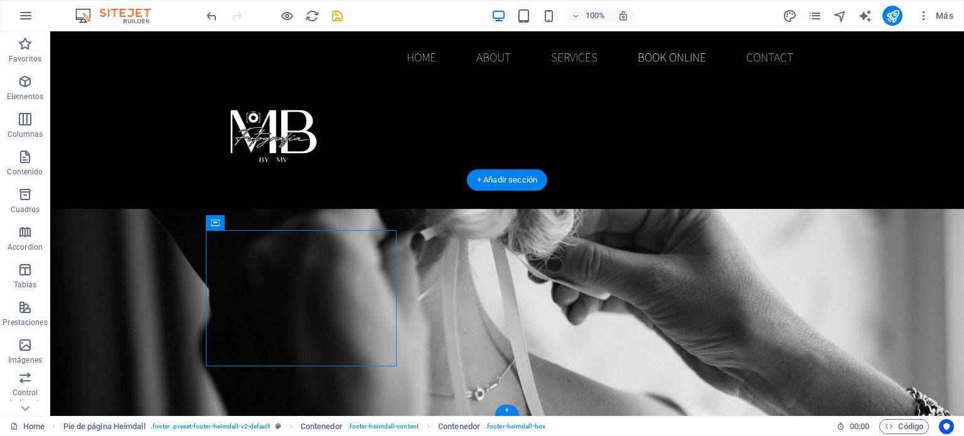
drag, startPoint x: 373, startPoint y: 242, endPoint x: 427, endPoint y: 242, distance: 53.3
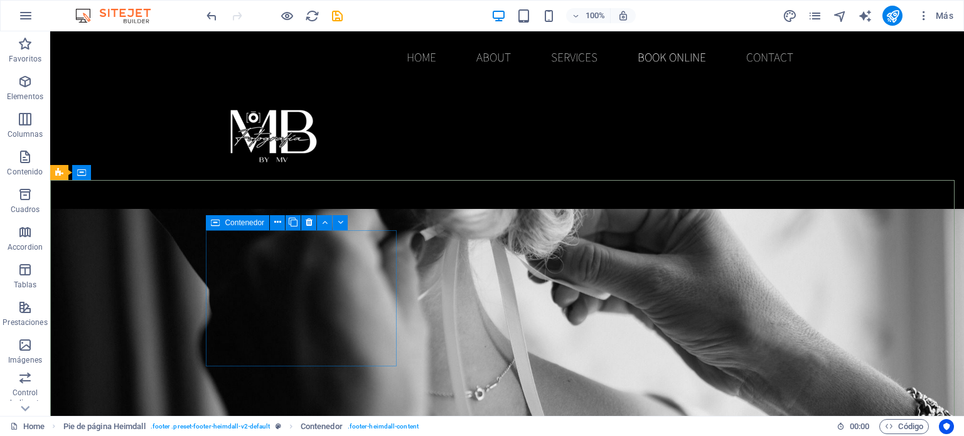
click at [233, 220] on span "Contenedor" at bounding box center [245, 223] width 40 height 8
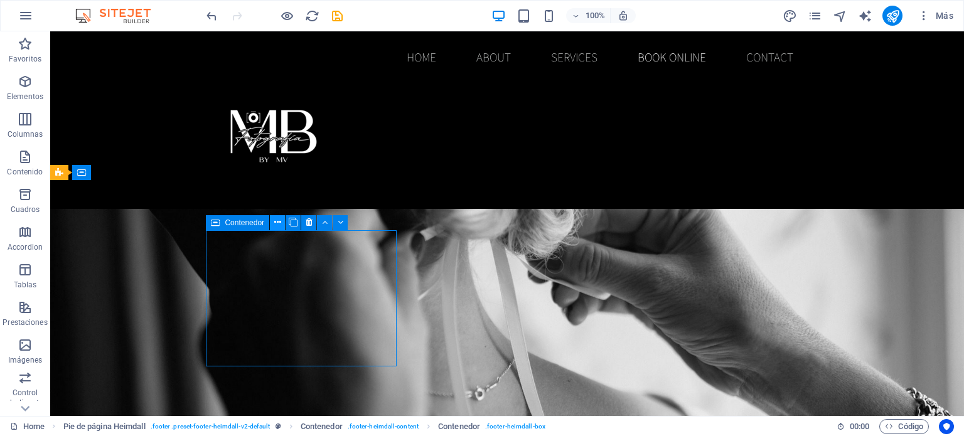
click at [281, 220] on button at bounding box center [277, 222] width 15 height 15
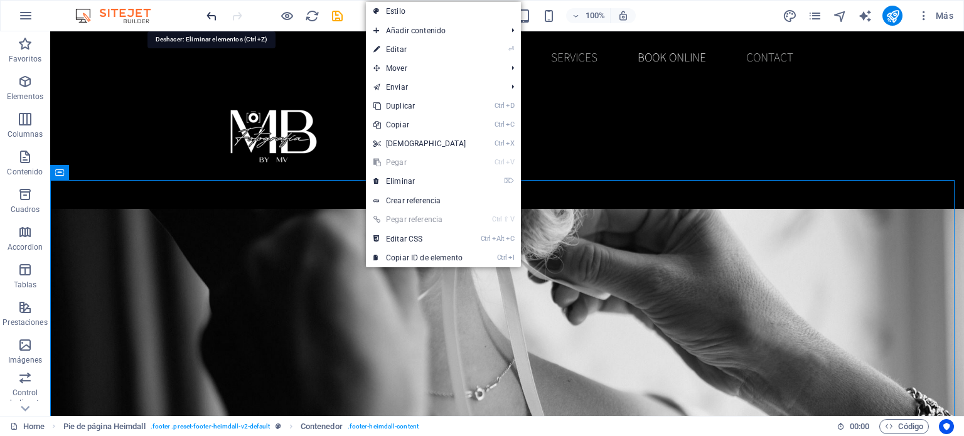
click at [213, 13] on icon "undo" at bounding box center [212, 16] width 14 height 14
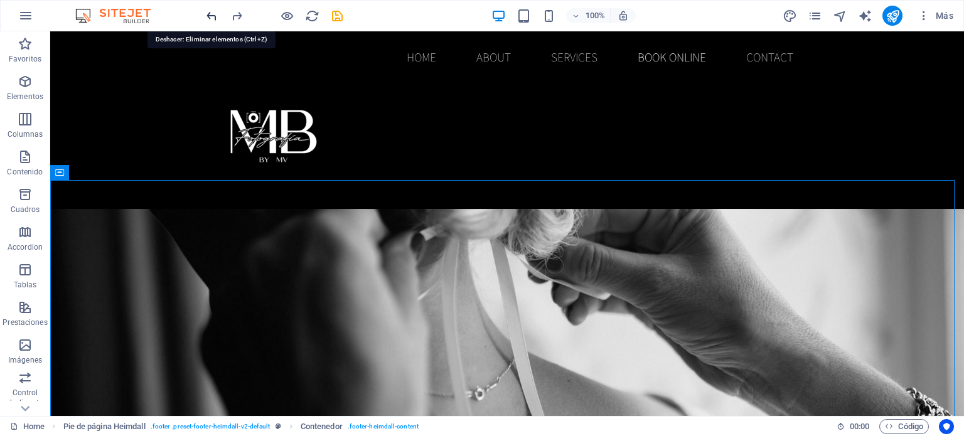
click at [211, 13] on icon "undo" at bounding box center [212, 16] width 14 height 14
click at [679, 222] on icon at bounding box center [679, 222] width 7 height 13
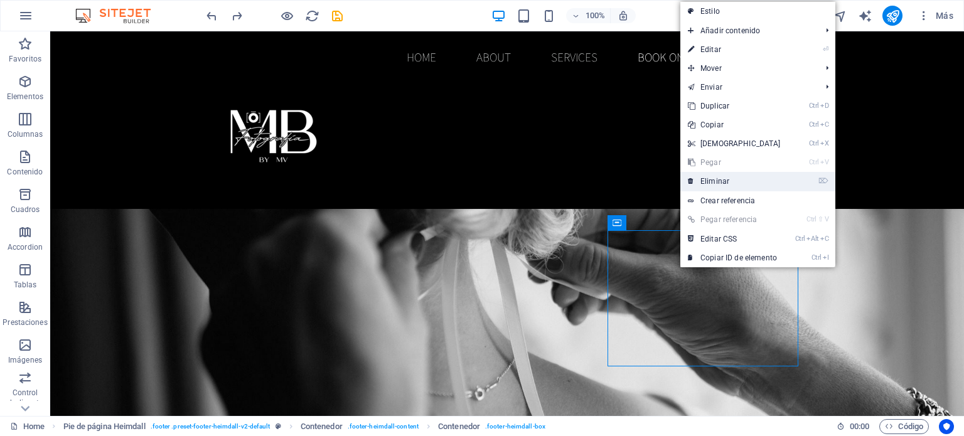
click at [724, 183] on link "⌦ Eliminar" at bounding box center [734, 181] width 108 height 19
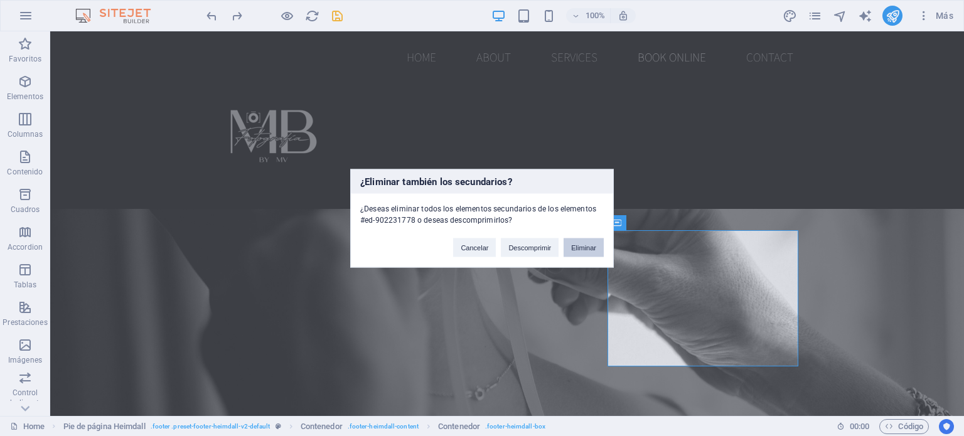
drag, startPoint x: 592, startPoint y: 245, endPoint x: 544, endPoint y: 212, distance: 57.8
click at [592, 245] on button "Eliminar" at bounding box center [583, 247] width 40 height 19
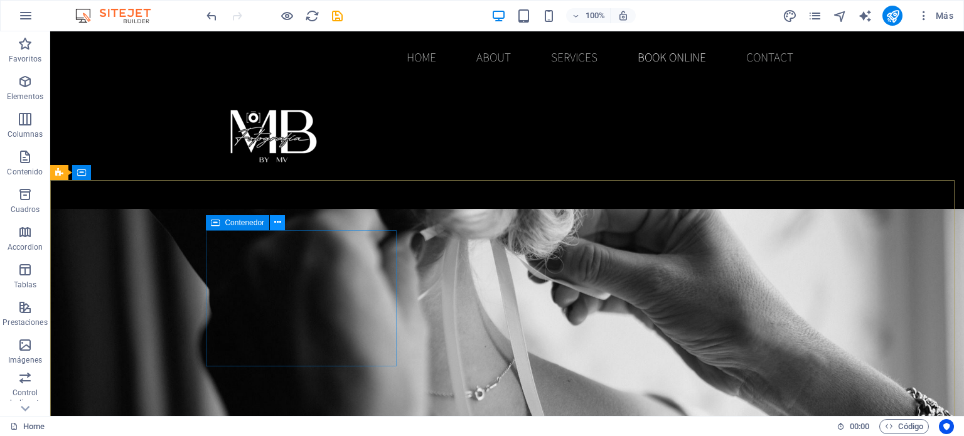
click at [279, 223] on icon at bounding box center [277, 222] width 7 height 13
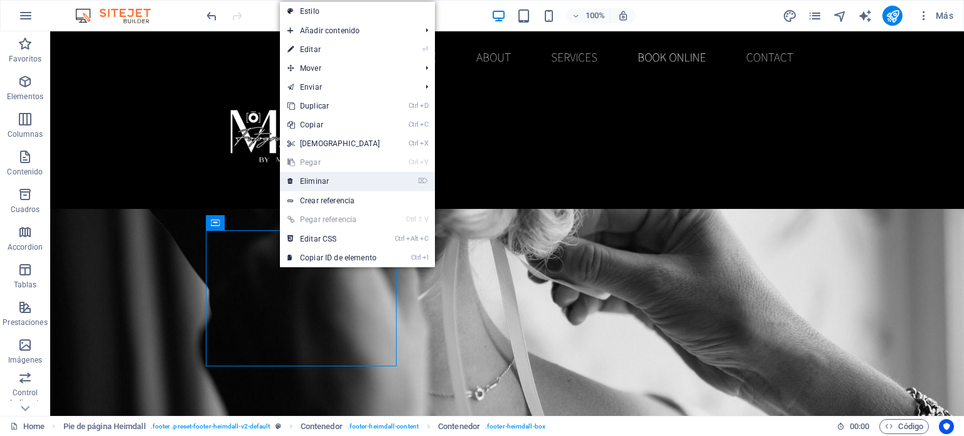
click at [325, 179] on link "⌦ Eliminar" at bounding box center [334, 181] width 108 height 19
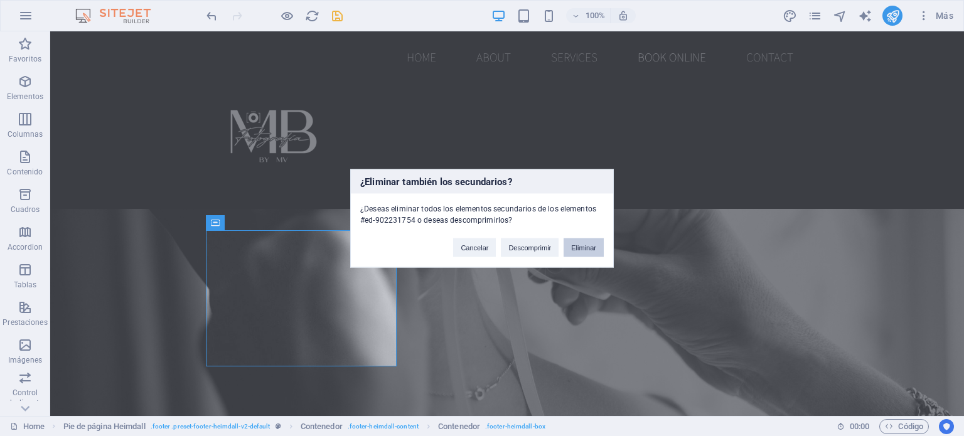
click at [579, 238] on button "Eliminar" at bounding box center [583, 247] width 40 height 19
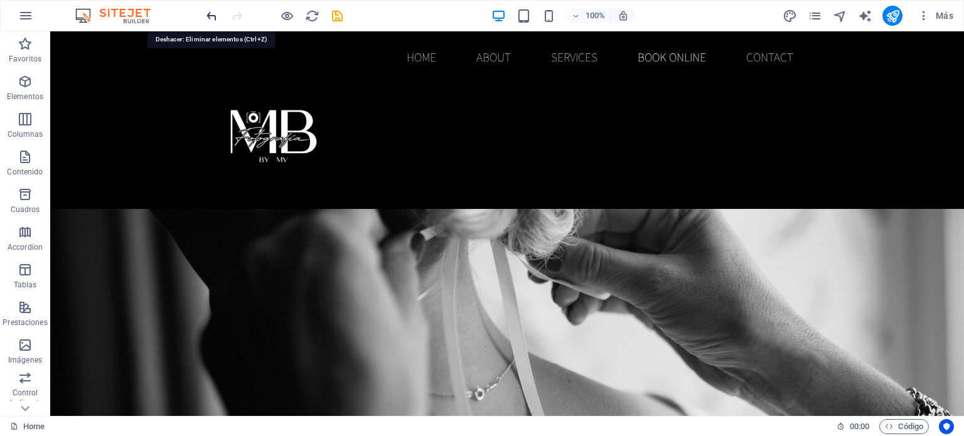
click at [206, 18] on icon "undo" at bounding box center [212, 16] width 14 height 14
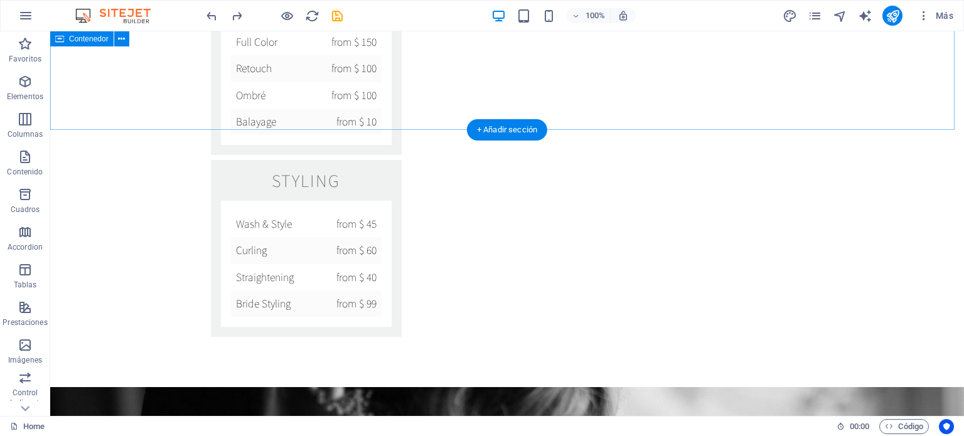
scroll to position [1855, 0]
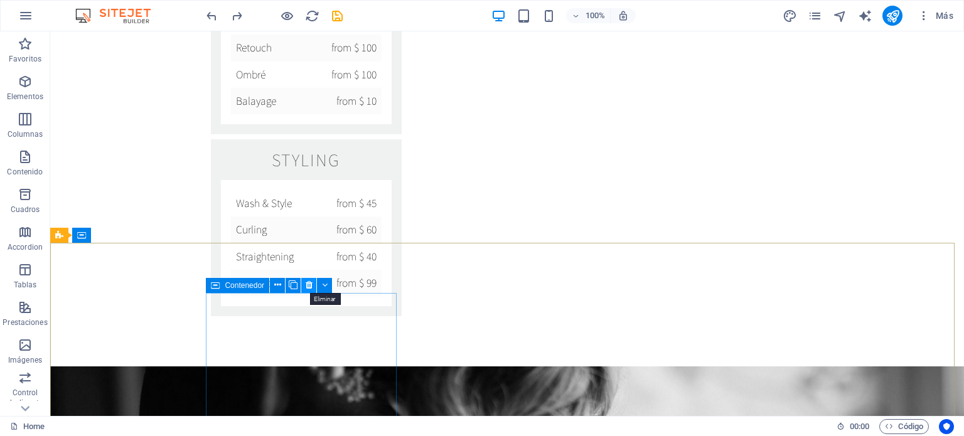
click at [312, 285] on button at bounding box center [308, 285] width 15 height 15
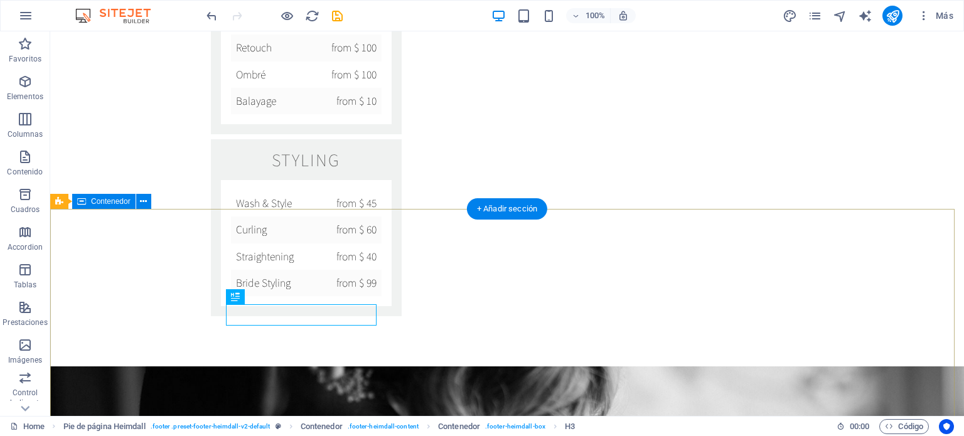
scroll to position [1918, 0]
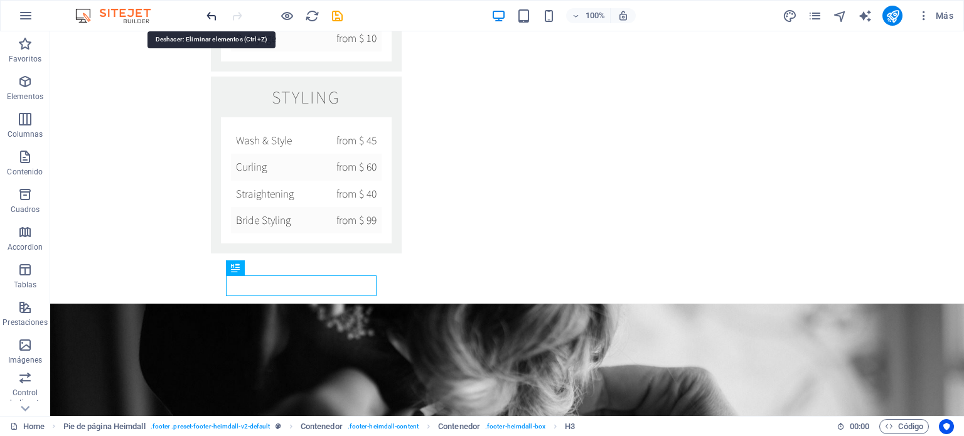
click at [208, 14] on icon "undo" at bounding box center [212, 16] width 14 height 14
click at [208, 11] on icon "undo" at bounding box center [212, 16] width 14 height 14
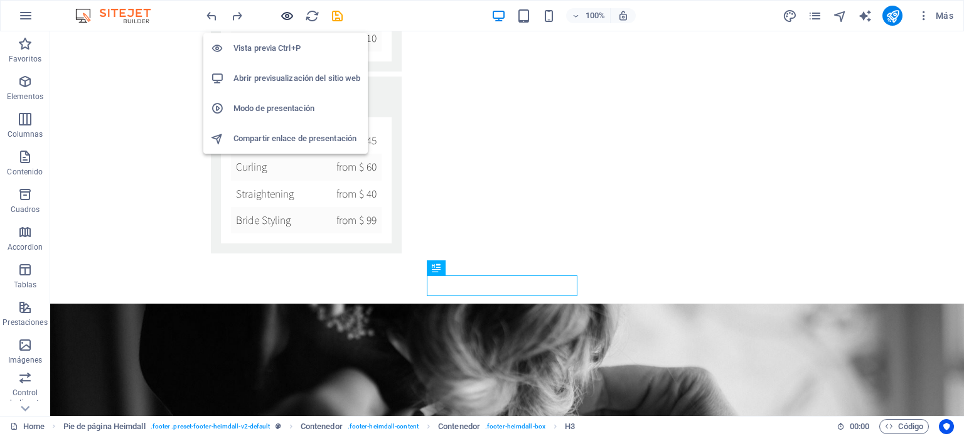
click at [286, 9] on icon "button" at bounding box center [287, 16] width 14 height 14
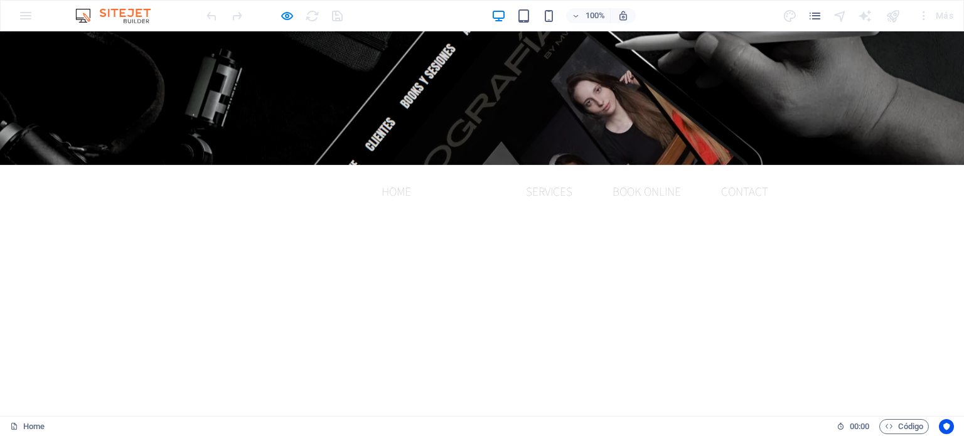
scroll to position [376, 0]
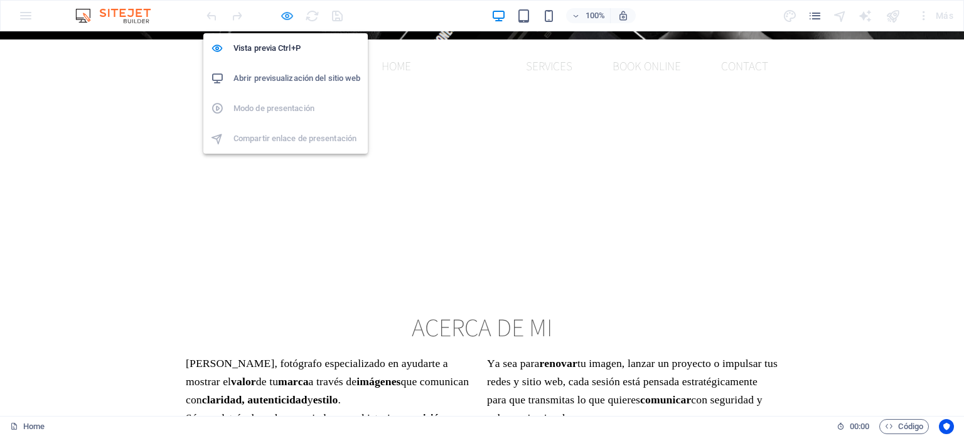
click at [289, 12] on icon "button" at bounding box center [287, 16] width 14 height 14
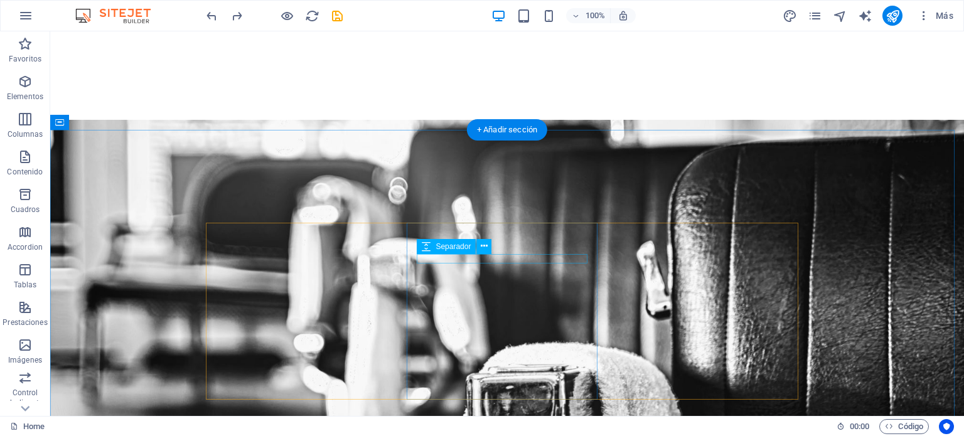
scroll to position [878, 0]
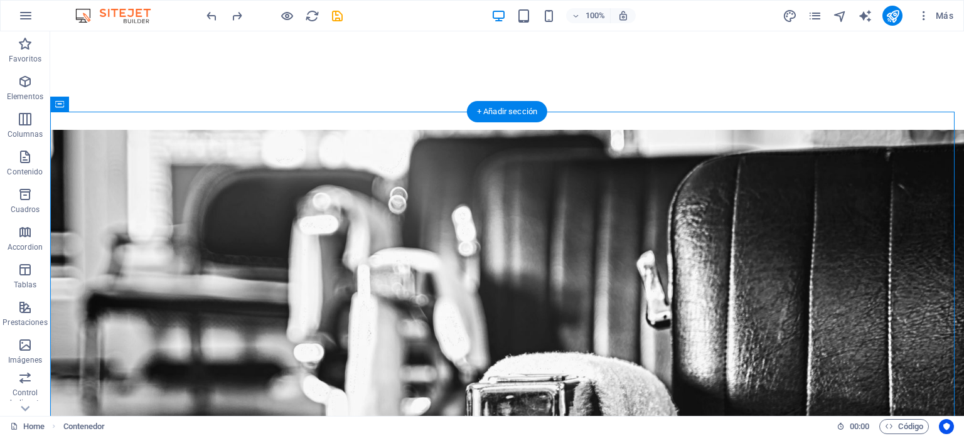
drag, startPoint x: 147, startPoint y: 163, endPoint x: 752, endPoint y: 397, distance: 648.2
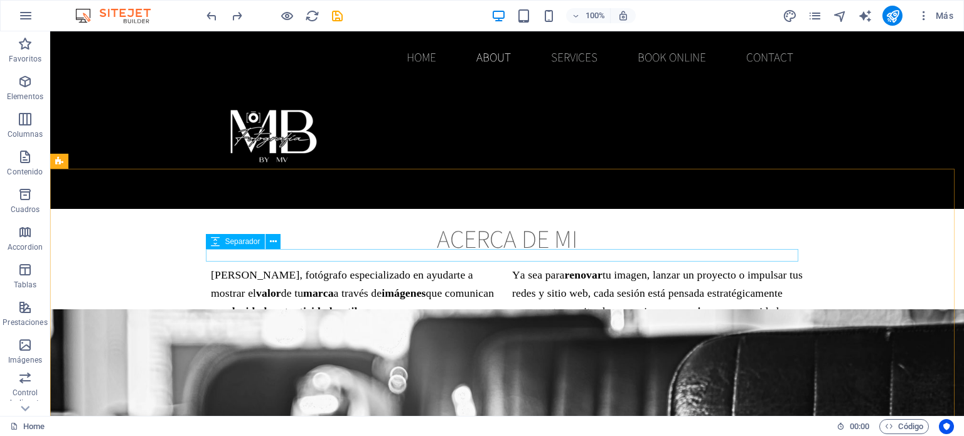
scroll to position [0, 0]
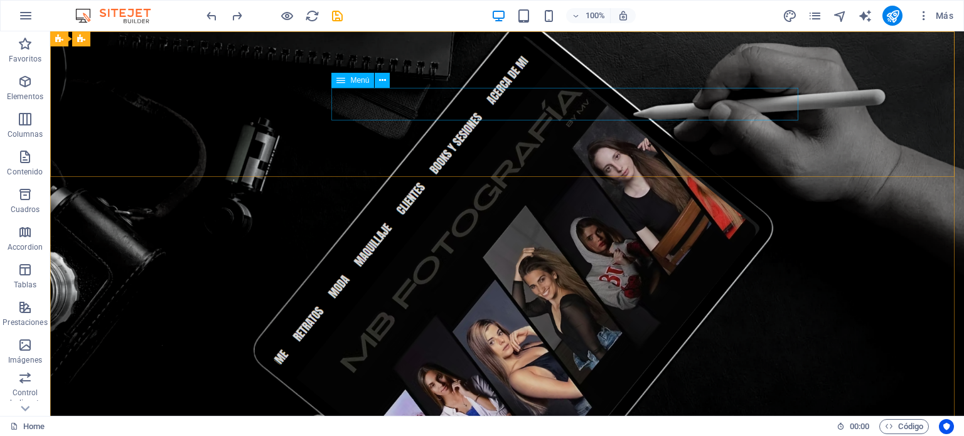
drag, startPoint x: 360, startPoint y: 80, endPoint x: 343, endPoint y: 80, distance: 16.9
click at [360, 80] on span "Menú" at bounding box center [359, 81] width 19 height 8
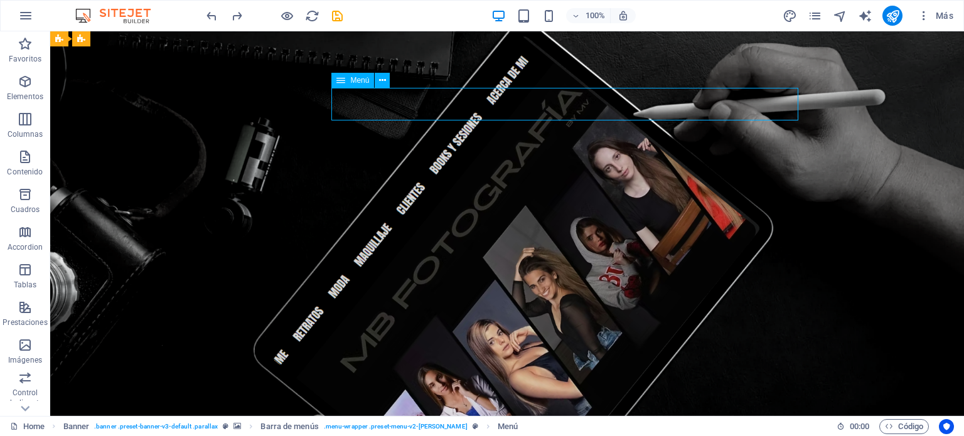
click at [342, 80] on icon at bounding box center [340, 80] width 9 height 15
click at [342, 83] on icon at bounding box center [340, 80] width 9 height 15
select select
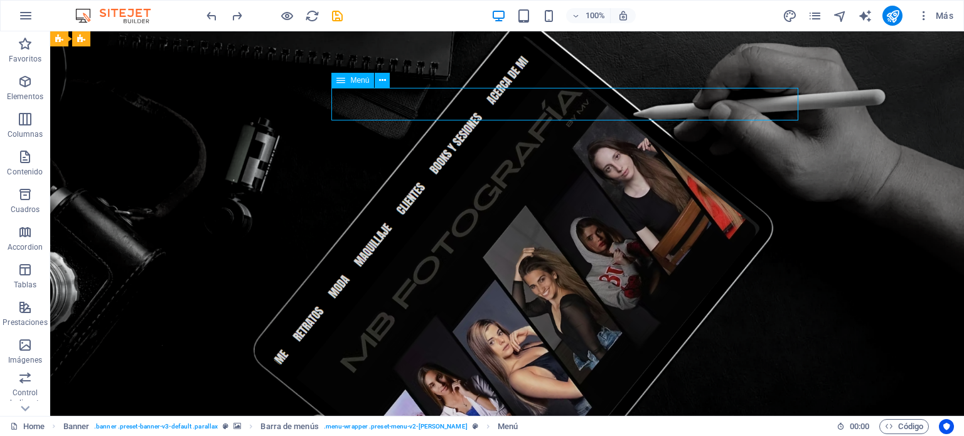
select select
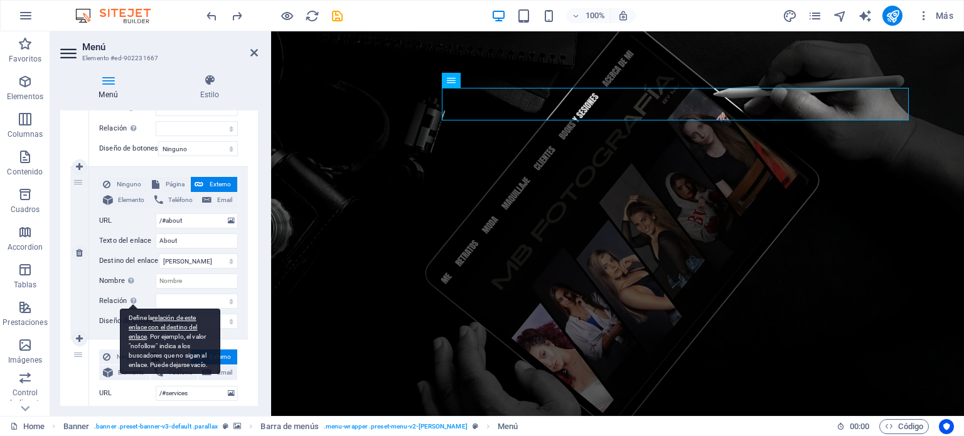
scroll to position [251, 0]
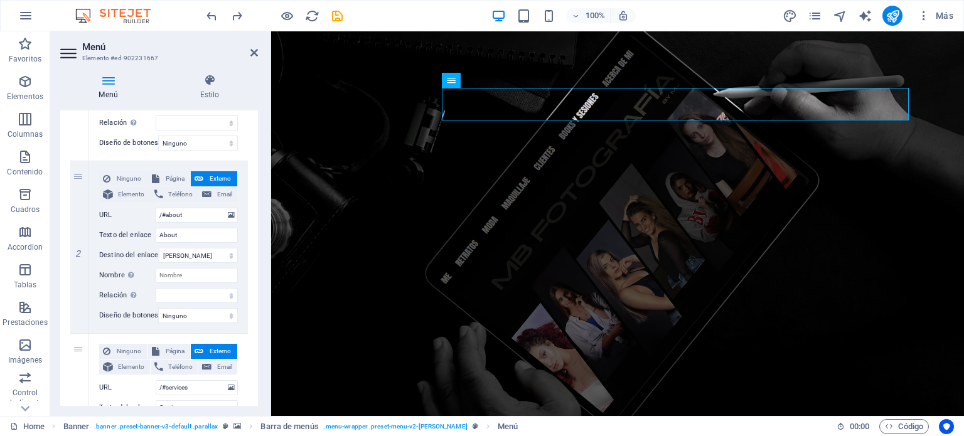
click at [392, 230] on figure at bounding box center [617, 223] width 693 height 385
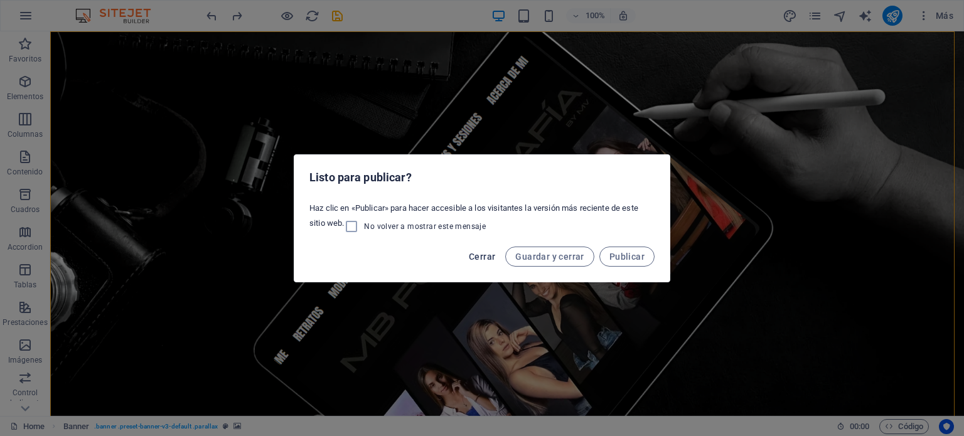
click at [480, 260] on span "Cerrar" at bounding box center [482, 257] width 26 height 10
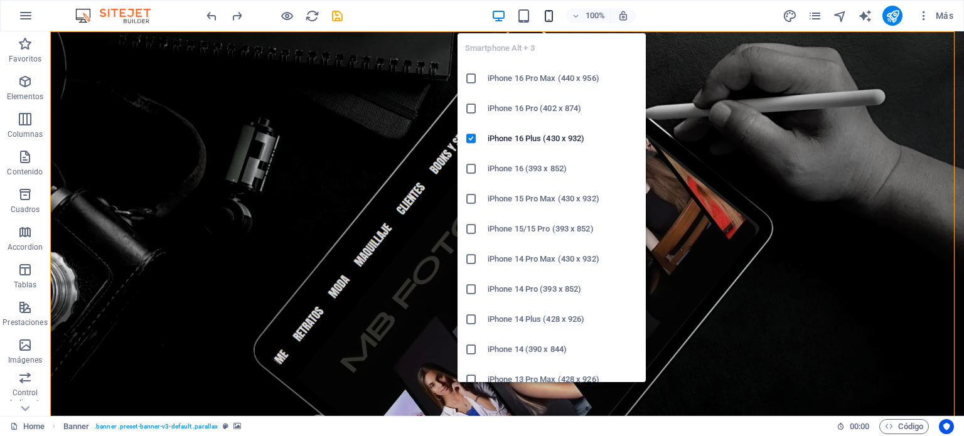
click at [552, 17] on icon "button" at bounding box center [548, 16] width 14 height 14
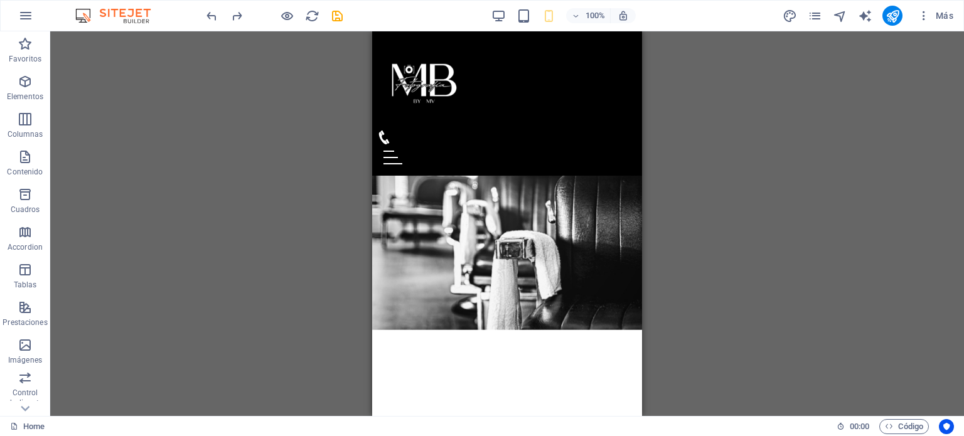
scroll to position [690, 0]
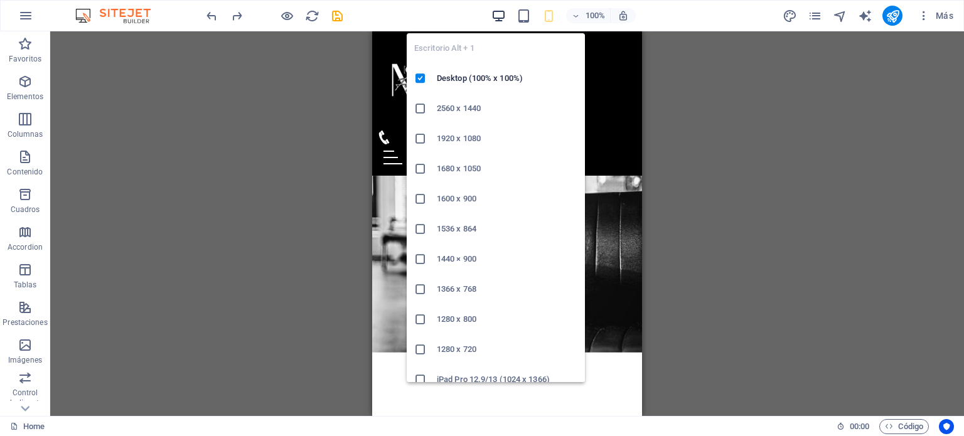
click at [500, 17] on icon "button" at bounding box center [498, 16] width 14 height 14
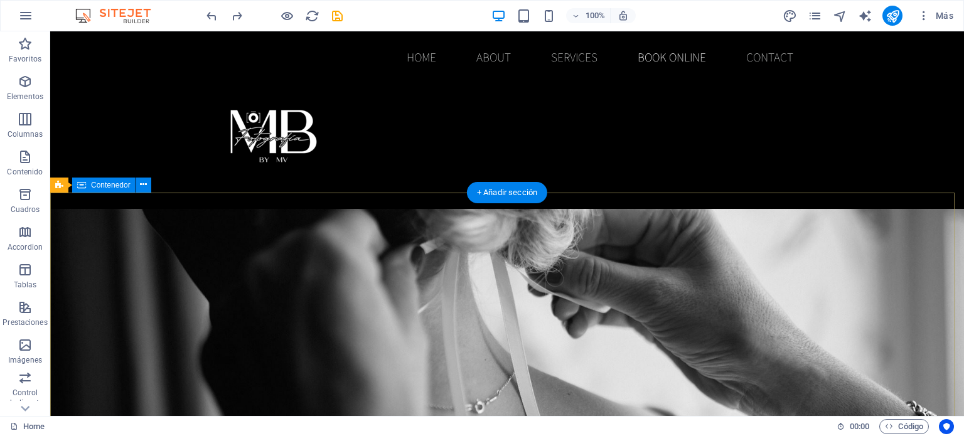
scroll to position [1918, 0]
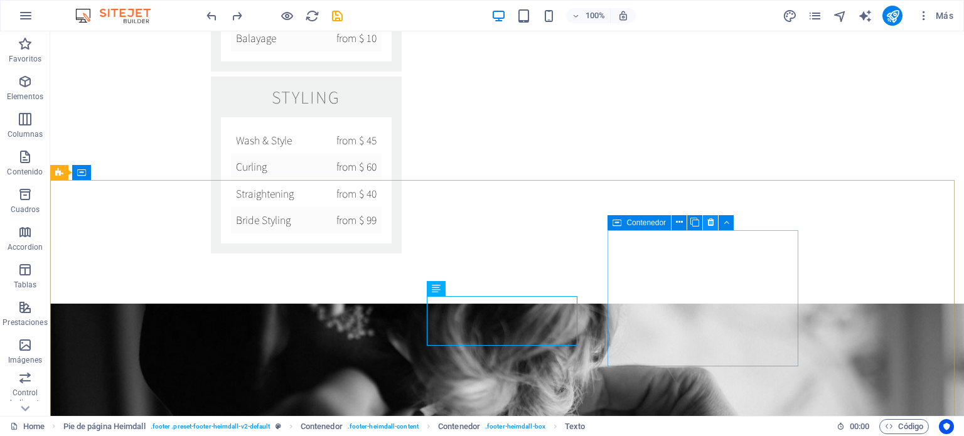
click at [712, 221] on icon at bounding box center [710, 222] width 7 height 13
click at [280, 224] on icon at bounding box center [277, 222] width 7 height 13
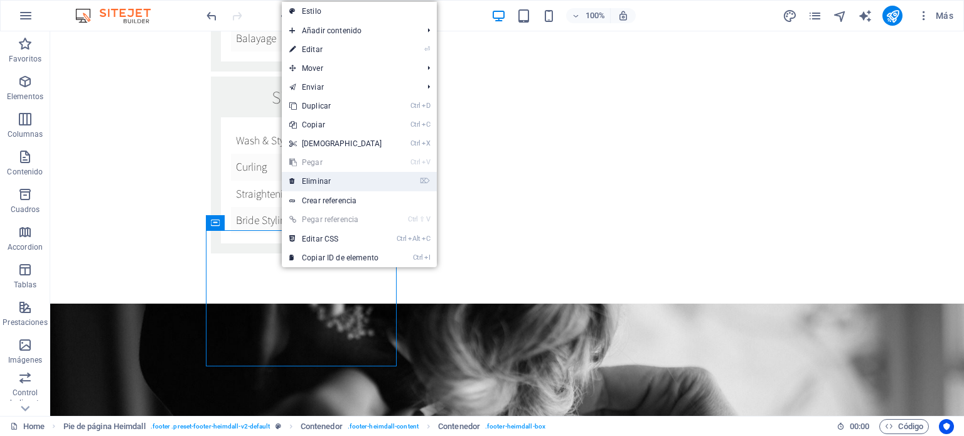
click at [306, 183] on link "⌦ Eliminar" at bounding box center [336, 181] width 108 height 19
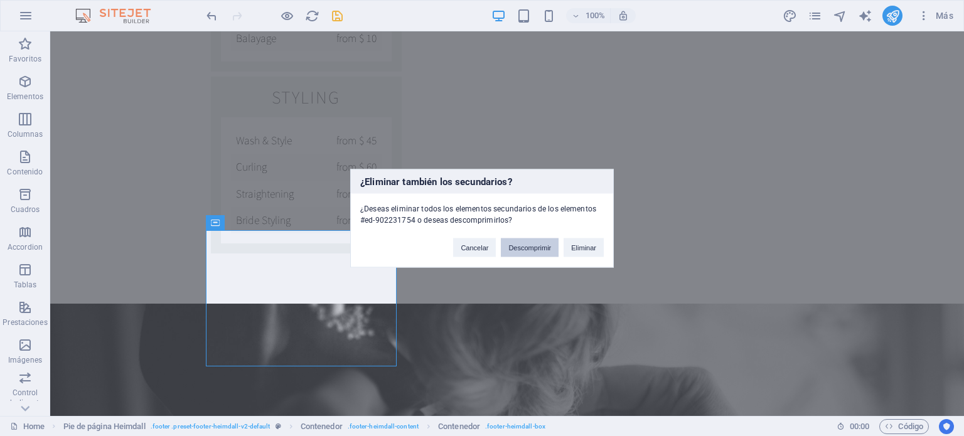
click at [526, 242] on button "Descomprimir" at bounding box center [530, 247] width 58 height 19
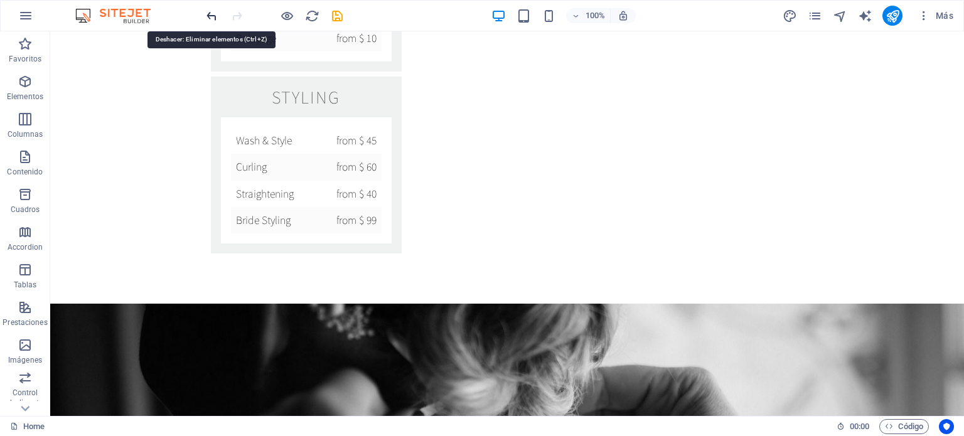
click at [210, 14] on icon "undo" at bounding box center [212, 16] width 14 height 14
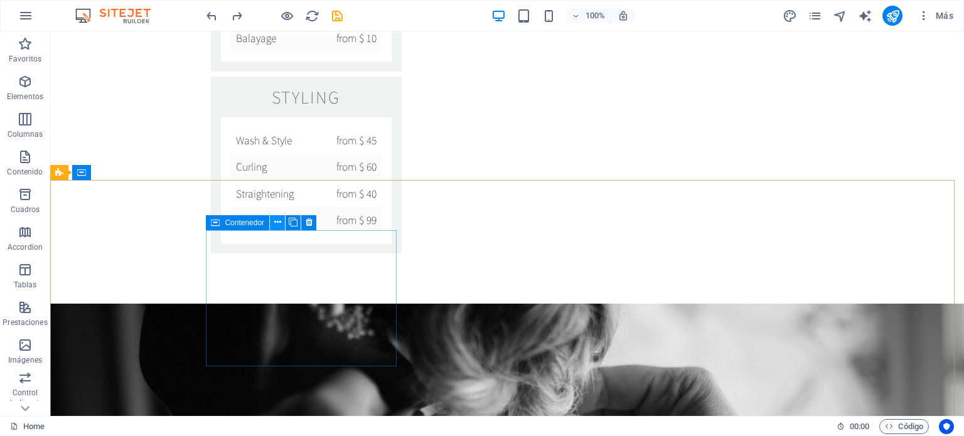
click at [277, 218] on icon at bounding box center [277, 222] width 7 height 13
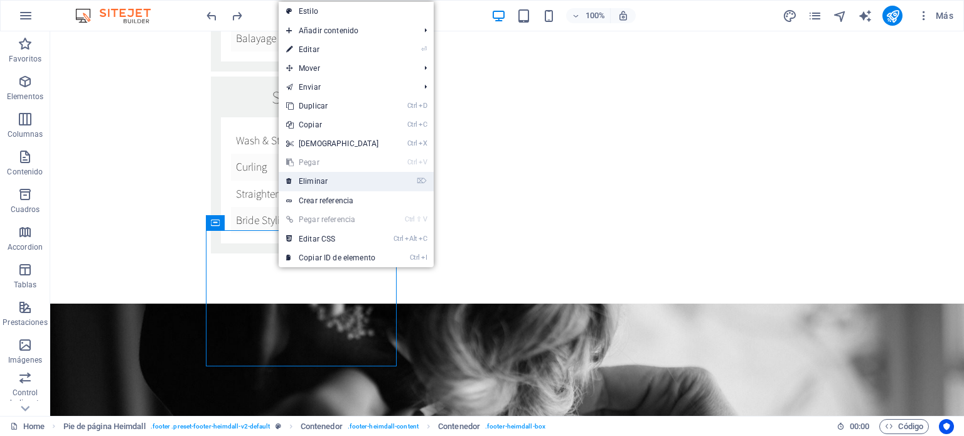
click at [334, 176] on link "⌦ Eliminar" at bounding box center [333, 181] width 108 height 19
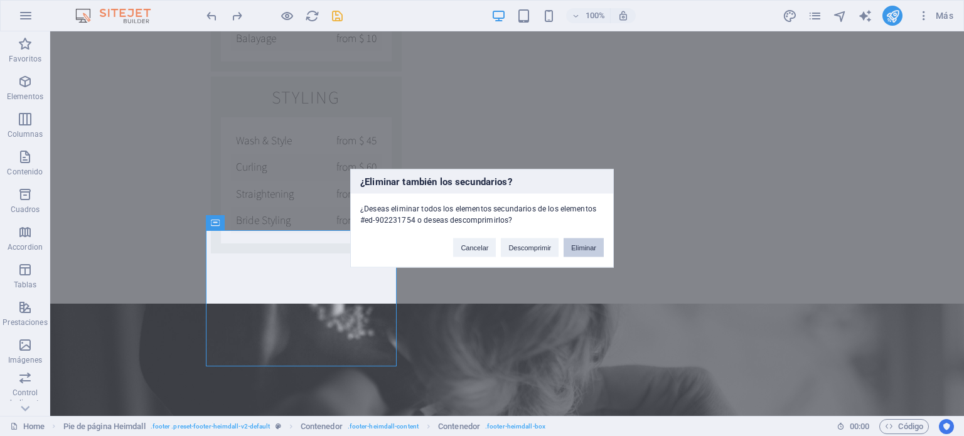
click at [585, 247] on button "Eliminar" at bounding box center [583, 247] width 40 height 19
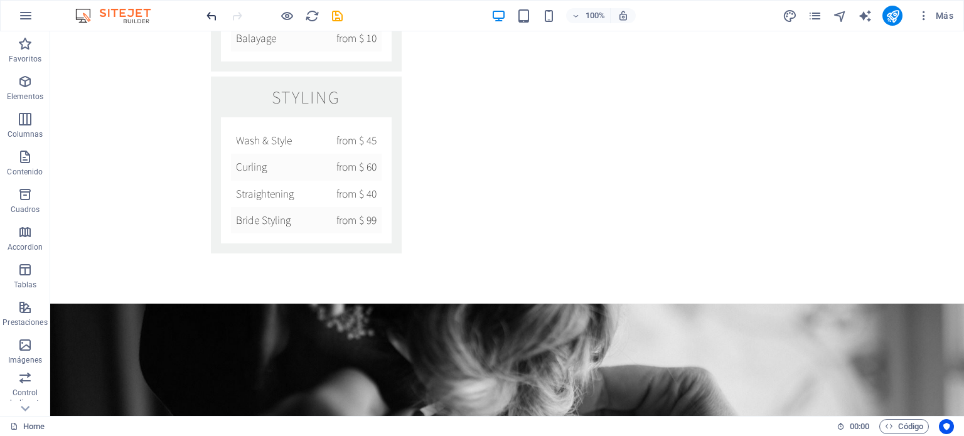
click at [211, 12] on icon "undo" at bounding box center [212, 16] width 14 height 14
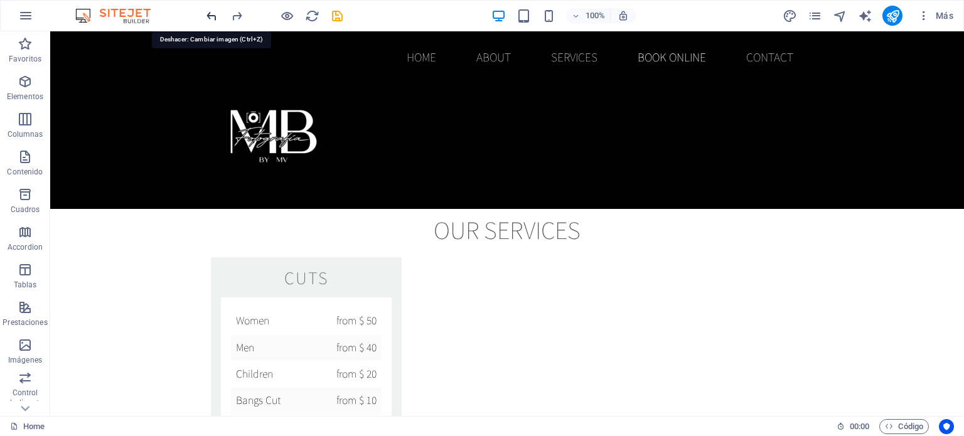
click at [211, 12] on icon "undo" at bounding box center [212, 16] width 14 height 14
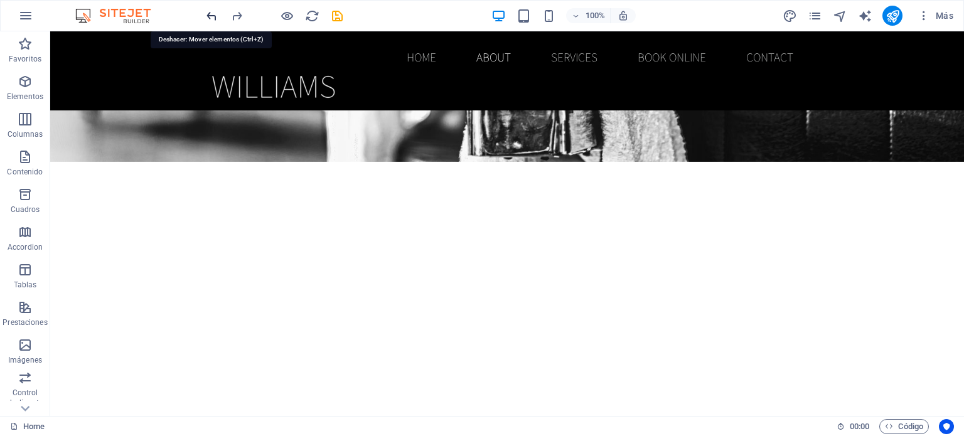
scroll to position [257, 0]
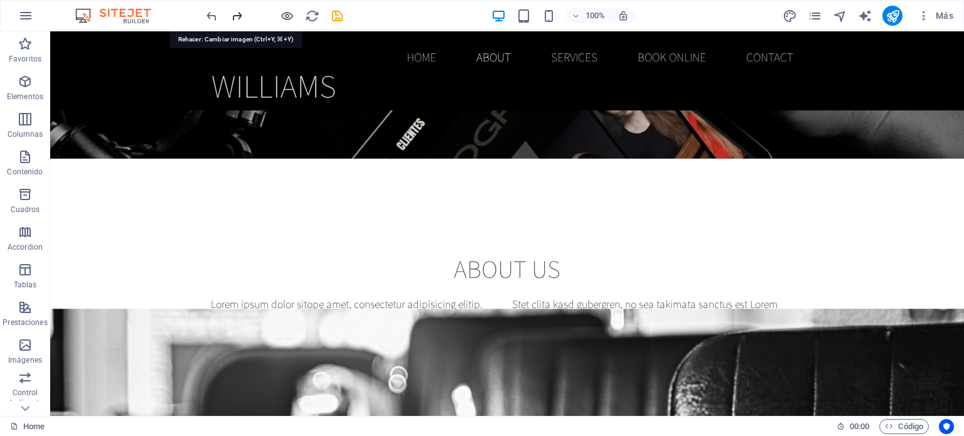
click at [236, 13] on icon "redo" at bounding box center [237, 16] width 14 height 14
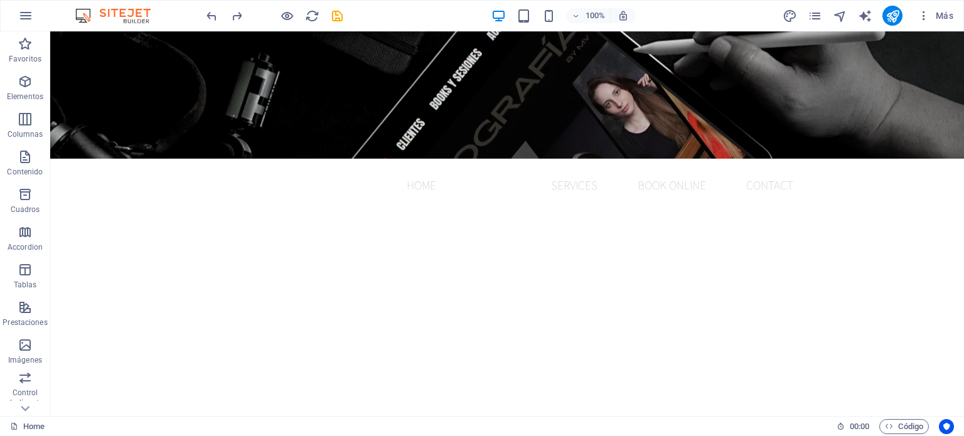
click at [228, 13] on div at bounding box center [274, 16] width 141 height 20
click at [236, 14] on icon "redo" at bounding box center [237, 16] width 14 height 14
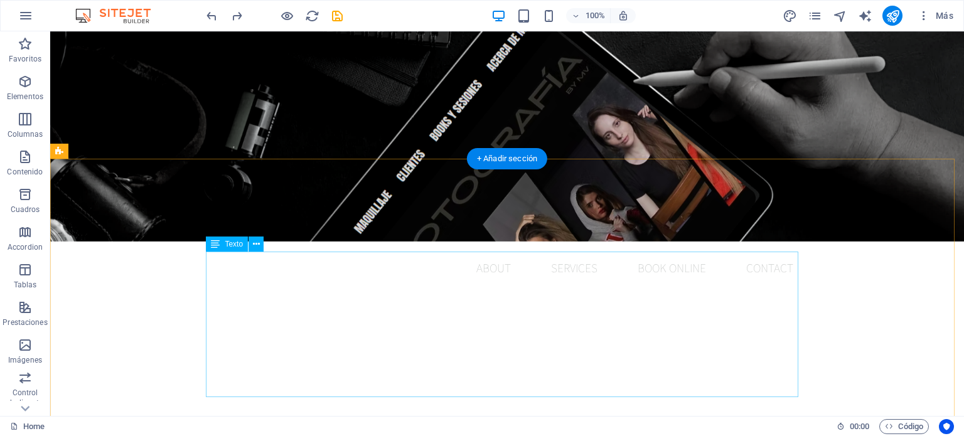
scroll to position [132, 0]
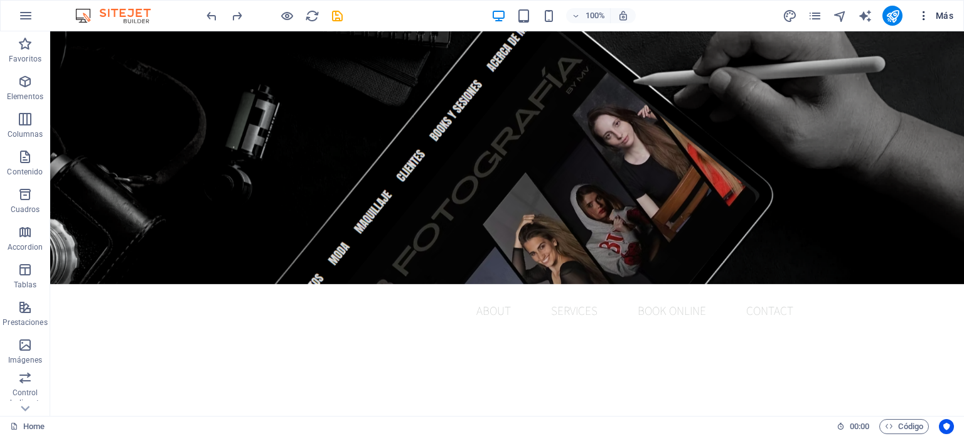
click at [941, 15] on span "Más" at bounding box center [935, 15] width 36 height 13
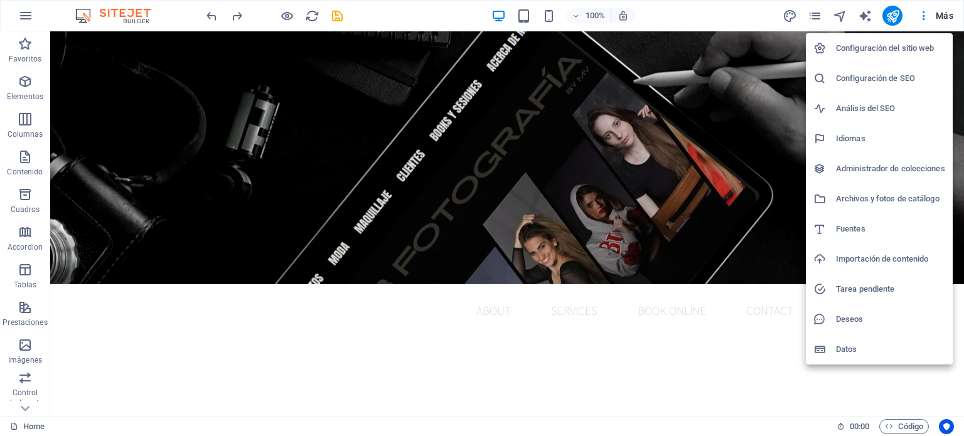
click at [866, 255] on h6 "Importación de contenido" at bounding box center [890, 259] width 109 height 15
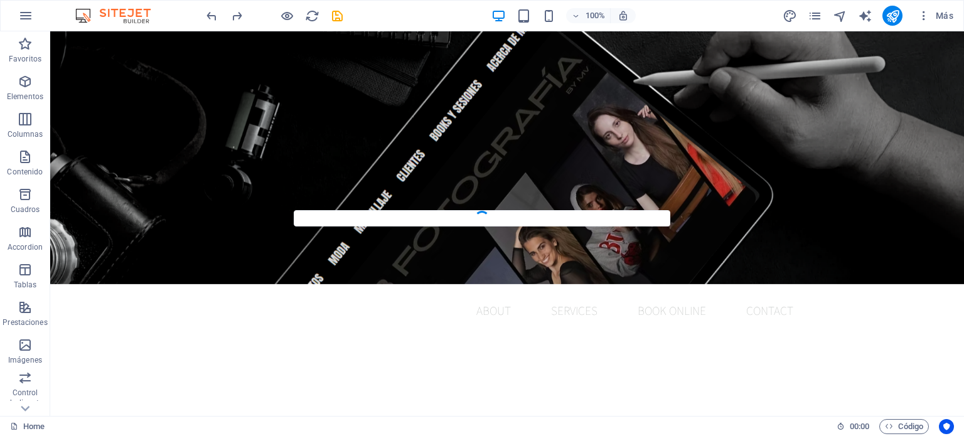
click at [866, 165] on h6 "Importación de contenido" at bounding box center [902, 160] width 82 height 9
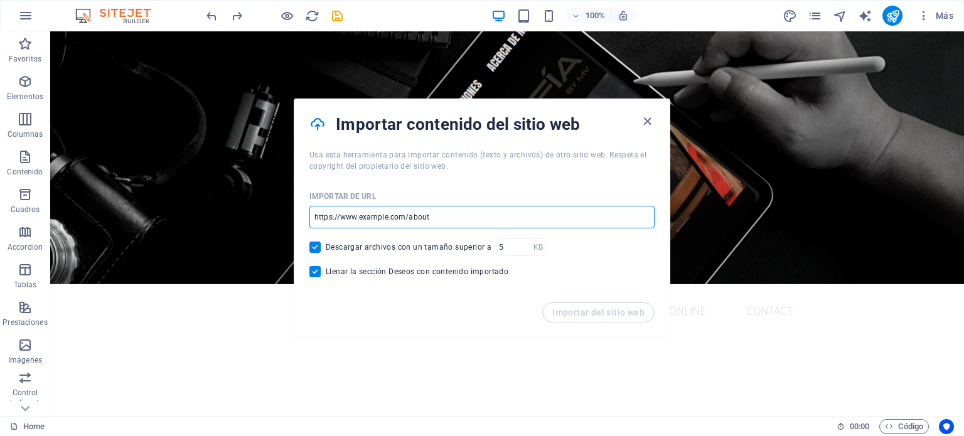
click at [513, 222] on input "url" at bounding box center [481, 217] width 345 height 23
drag, startPoint x: 506, startPoint y: 247, endPoint x: 351, endPoint y: 247, distance: 155.0
drag, startPoint x: 526, startPoint y: 249, endPoint x: 255, endPoint y: 213, distance: 273.5
click at [449, 210] on input "url" at bounding box center [481, 217] width 345 height 23
click at [453, 215] on input "url" at bounding box center [481, 217] width 345 height 23
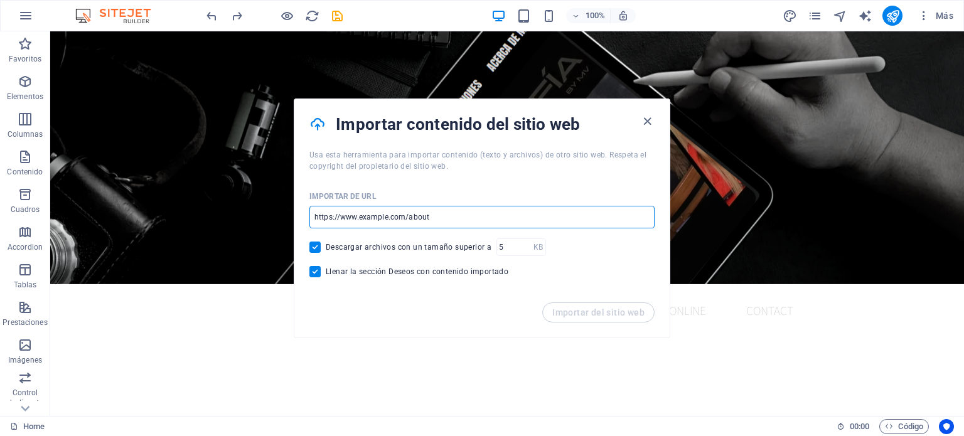
click at [454, 215] on input "url" at bounding box center [481, 217] width 345 height 23
click at [458, 215] on input "url" at bounding box center [481, 217] width 345 height 23
drag, startPoint x: 458, startPoint y: 215, endPoint x: 332, endPoint y: 218, distance: 126.1
click at [332, 218] on input "url" at bounding box center [481, 217] width 345 height 23
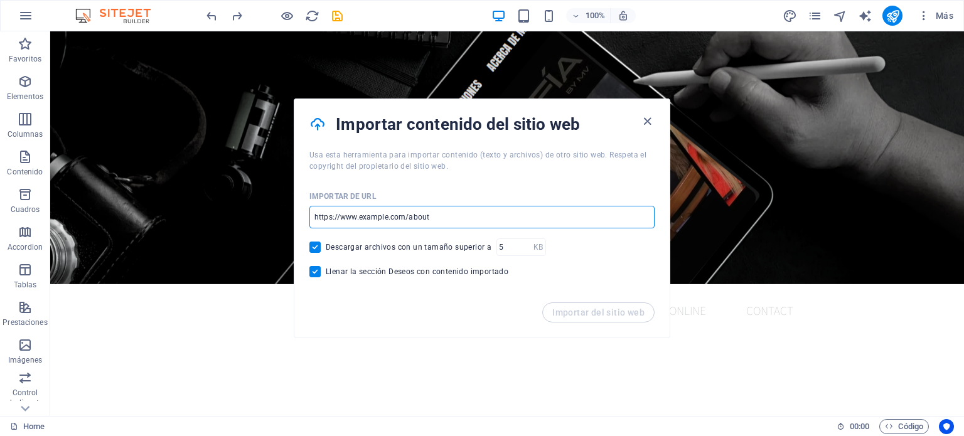
click at [445, 215] on input "url" at bounding box center [481, 217] width 345 height 23
paste input "[URL][DOMAIN_NAME]"
type input "[URL][DOMAIN_NAME]"
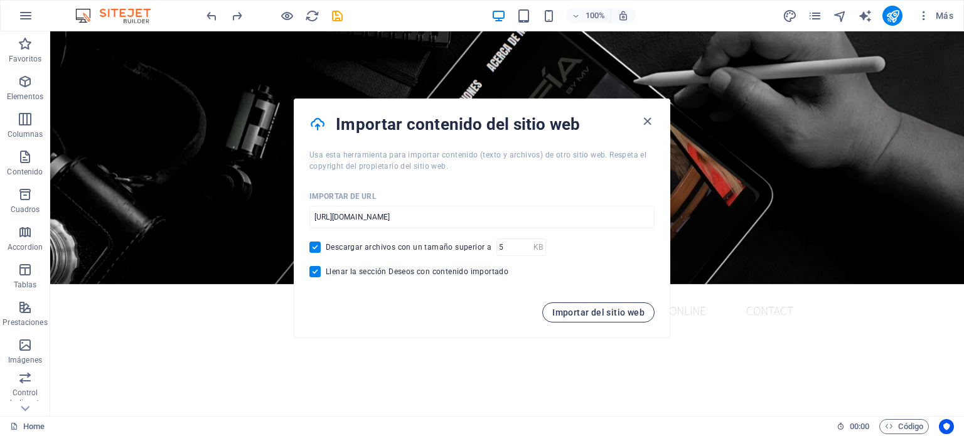
click at [602, 318] on button "Importar del sitio web" at bounding box center [598, 312] width 112 height 20
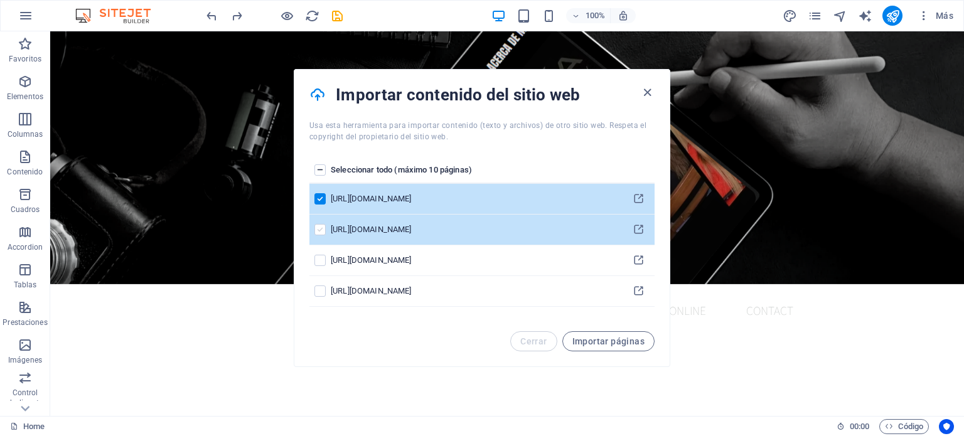
click at [324, 230] on label "pages list" at bounding box center [319, 229] width 11 height 11
click at [0, 0] on input "pages list" at bounding box center [0, 0] width 0 height 0
click at [313, 227] on td "pages list" at bounding box center [319, 230] width 21 height 31
click at [321, 229] on label "pages list" at bounding box center [319, 229] width 11 height 11
click at [0, 0] on input "pages list" at bounding box center [0, 0] width 0 height 0
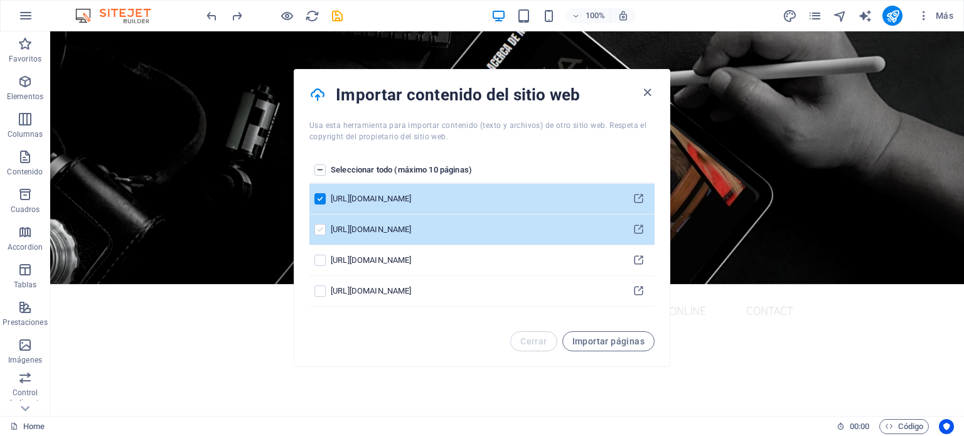
click at [323, 230] on label "pages list" at bounding box center [319, 229] width 11 height 11
click at [0, 0] on input "pages list" at bounding box center [0, 0] width 0 height 0
drag, startPoint x: 320, startPoint y: 232, endPoint x: 319, endPoint y: 239, distance: 7.6
click at [319, 239] on td "pages list" at bounding box center [319, 230] width 21 height 31
click at [319, 240] on td "pages list" at bounding box center [319, 230] width 21 height 31
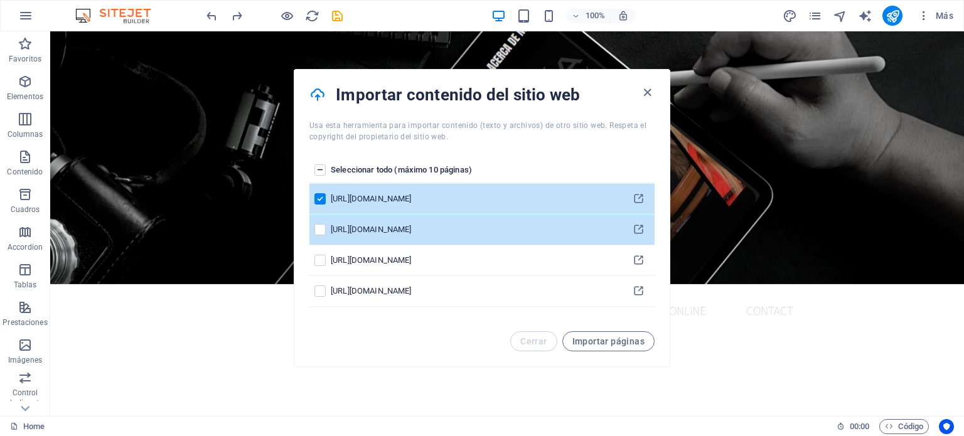
click at [319, 240] on td "pages list" at bounding box center [319, 230] width 21 height 31
click at [318, 225] on label "pages list" at bounding box center [319, 229] width 11 height 11
click at [0, 0] on input "pages list" at bounding box center [0, 0] width 0 height 0
click at [317, 228] on label "pages list" at bounding box center [319, 229] width 11 height 11
click at [0, 0] on input "pages list" at bounding box center [0, 0] width 0 height 0
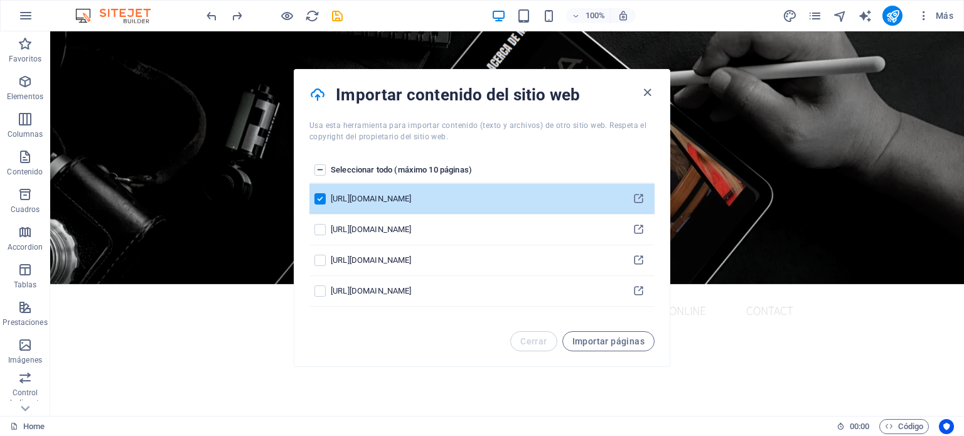
click at [317, 171] on label "pages list" at bounding box center [319, 169] width 11 height 11
click at [0, 0] on input "pages list" at bounding box center [0, 0] width 0 height 0
click at [617, 341] on span "Importar páginas" at bounding box center [608, 341] width 72 height 10
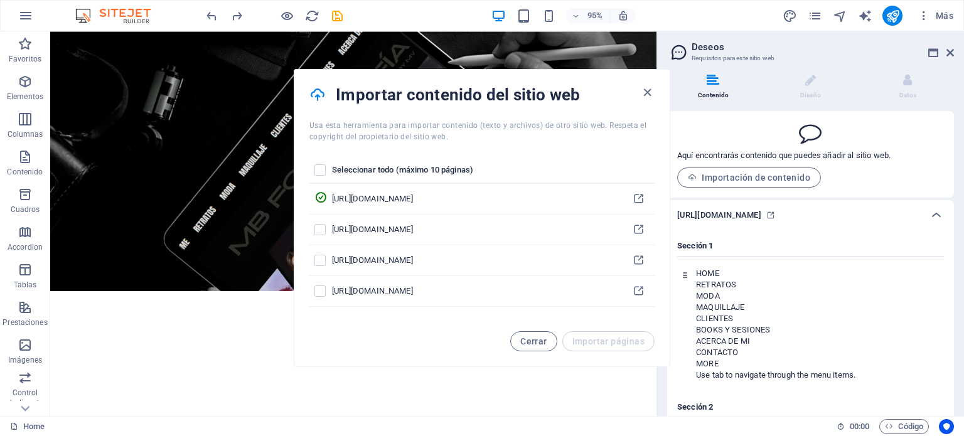
scroll to position [55, 0]
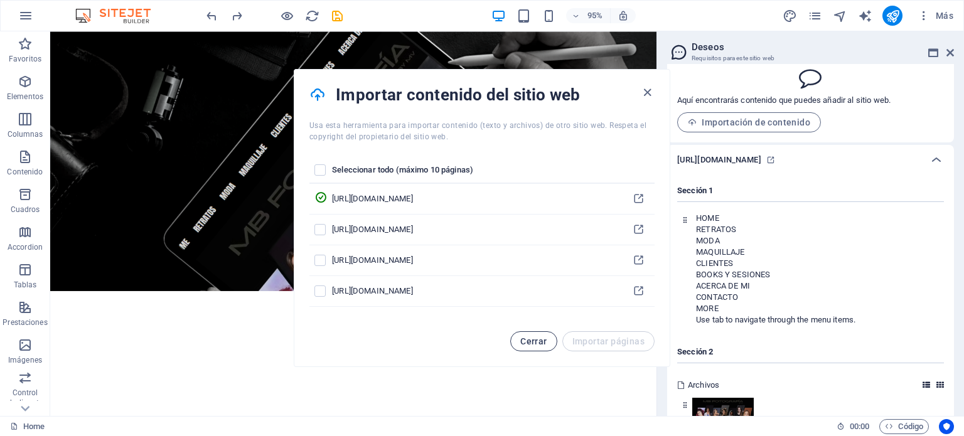
click at [535, 339] on span "Cerrar" at bounding box center [533, 341] width 26 height 10
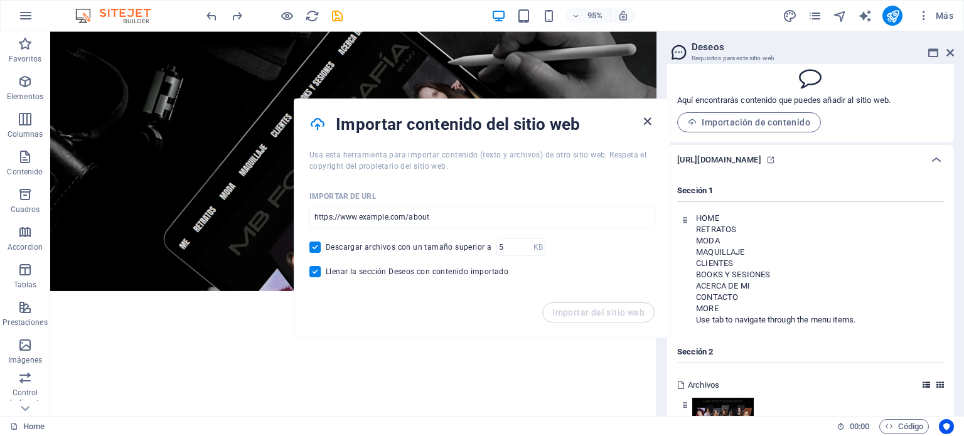
click at [648, 122] on icon "button" at bounding box center [647, 121] width 14 height 14
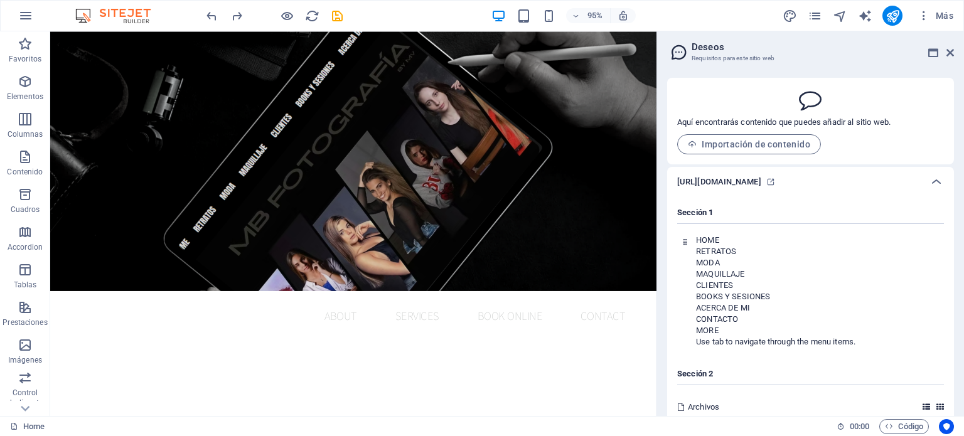
scroll to position [0, 0]
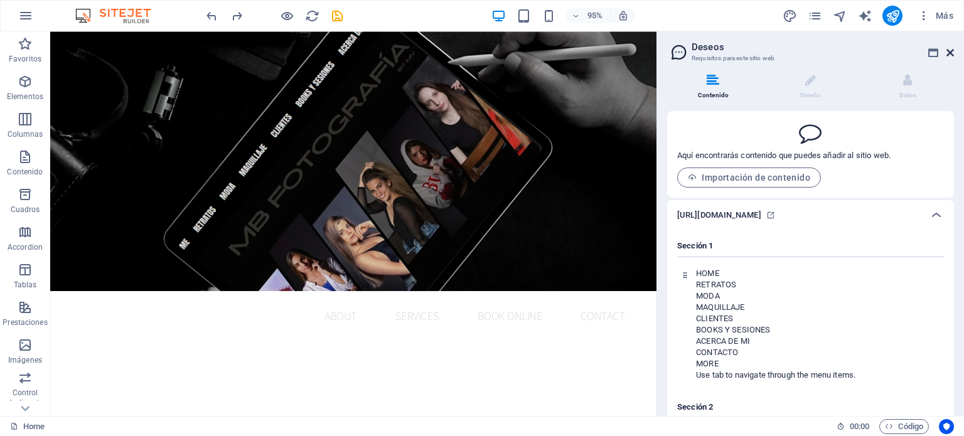
click at [951, 48] on icon at bounding box center [950, 53] width 8 height 10
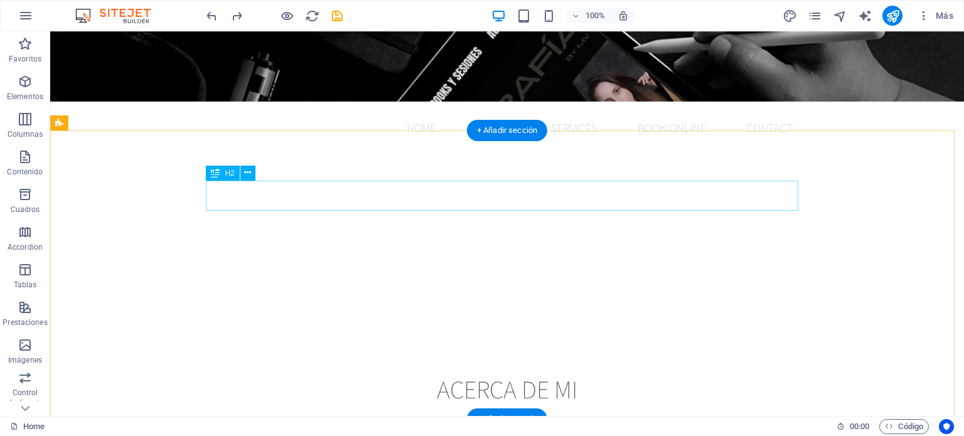
scroll to position [320, 0]
